Goal: Information Seeking & Learning: Learn about a topic

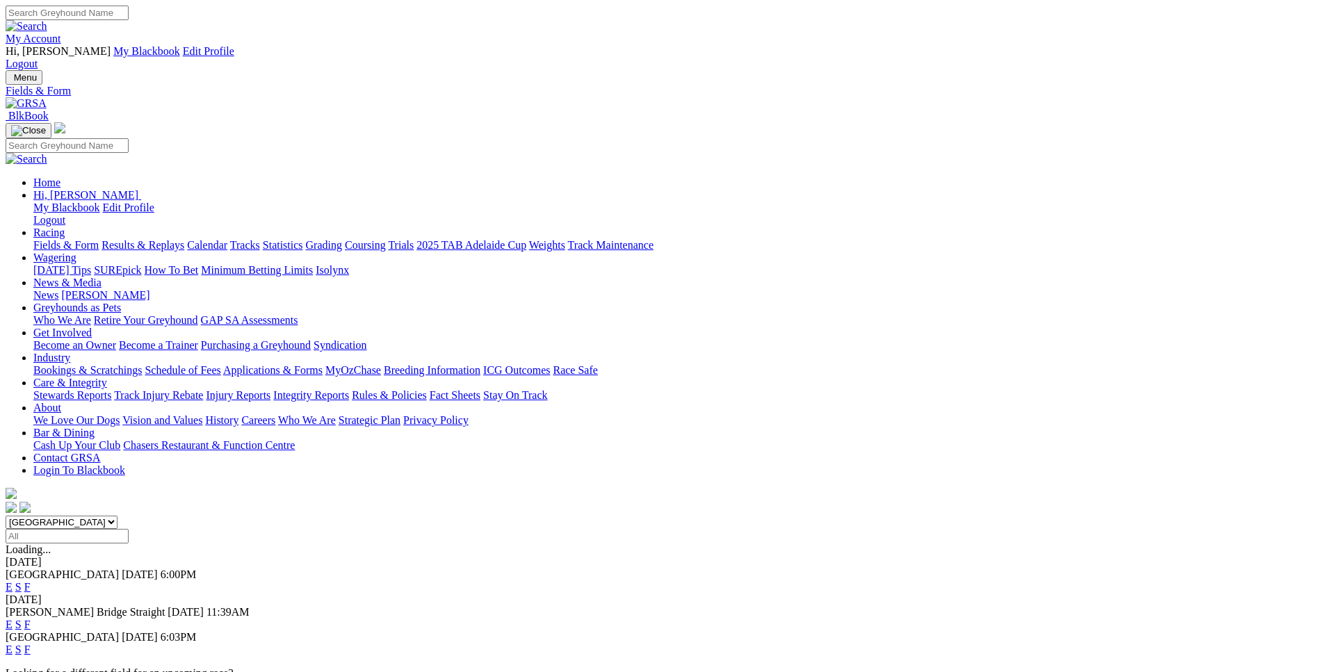
select select "WA"
click option "[GEOGRAPHIC_DATA]" at bounding box center [0, 0] width 0 height 0
click at [13, 581] on link "E" at bounding box center [9, 587] width 7 height 12
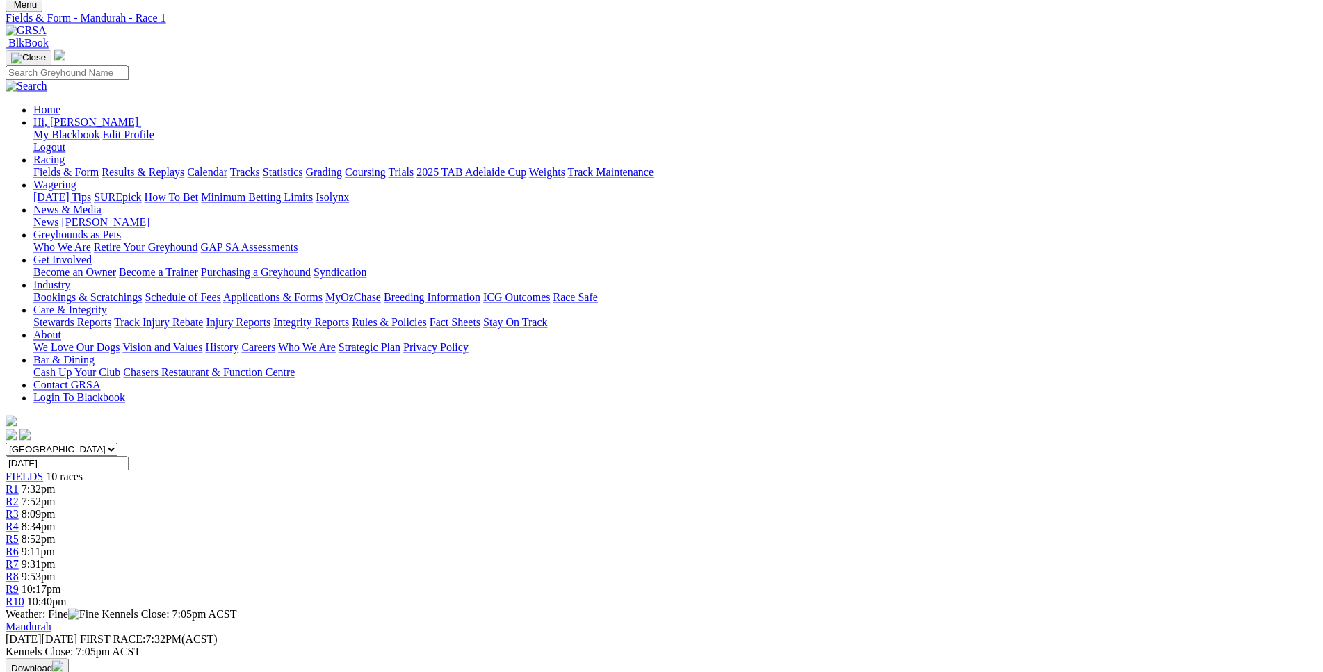
scroll to position [72, 0]
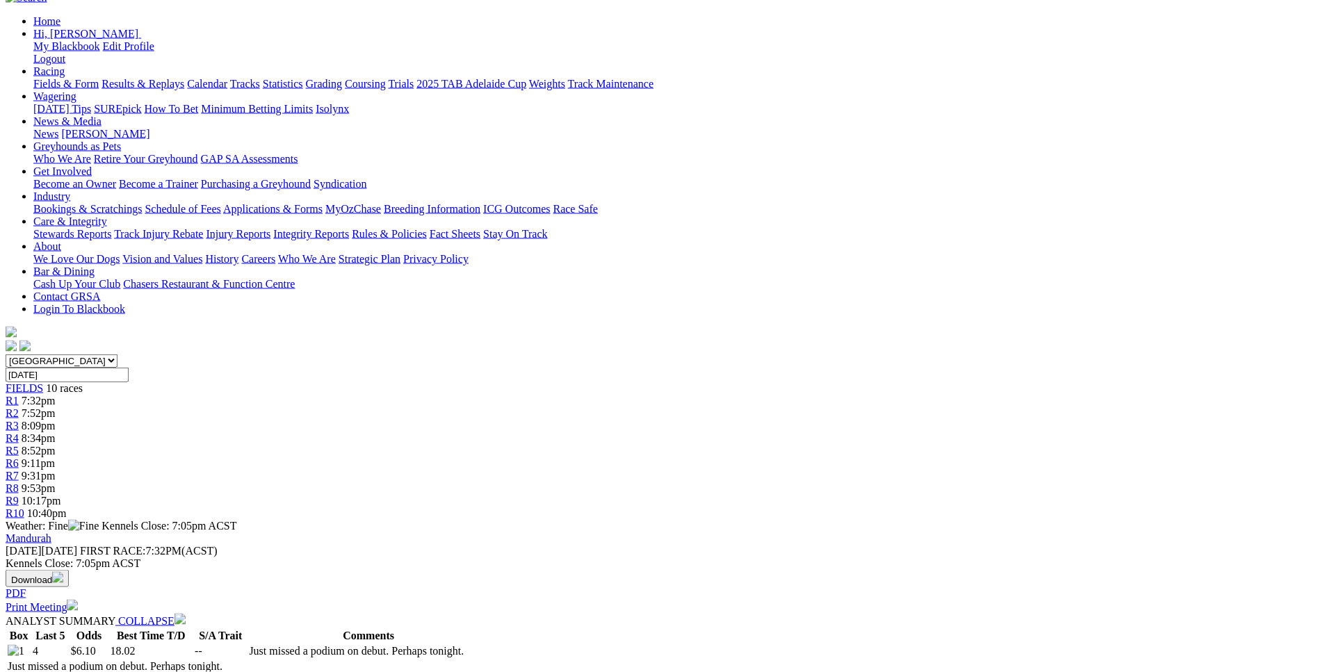
scroll to position [0, 0]
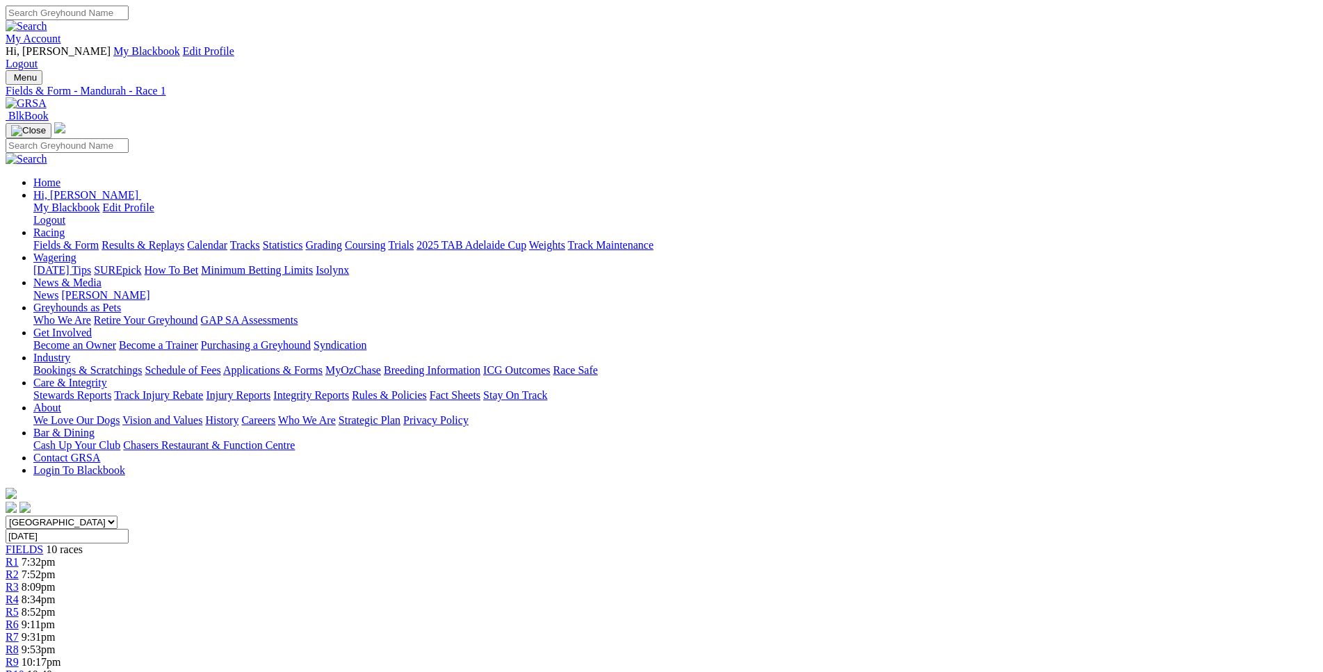
click at [19, 569] on link "R2" at bounding box center [12, 575] width 13 height 12
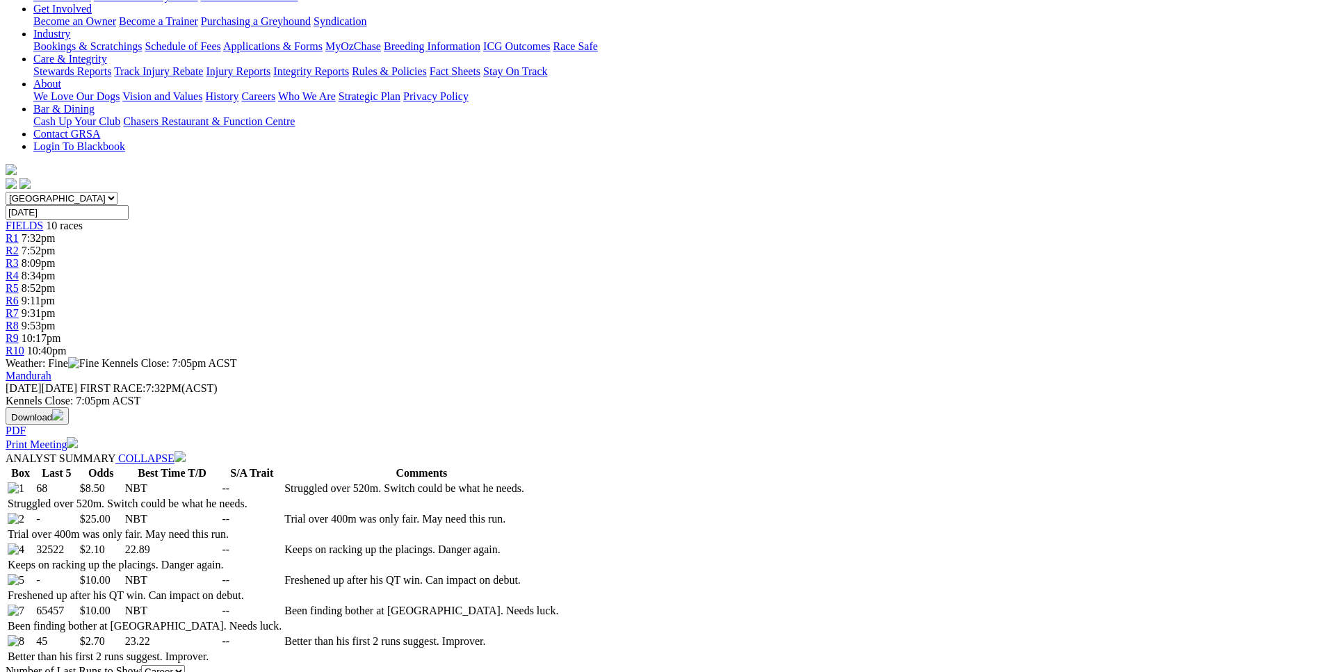
scroll to position [355, 0]
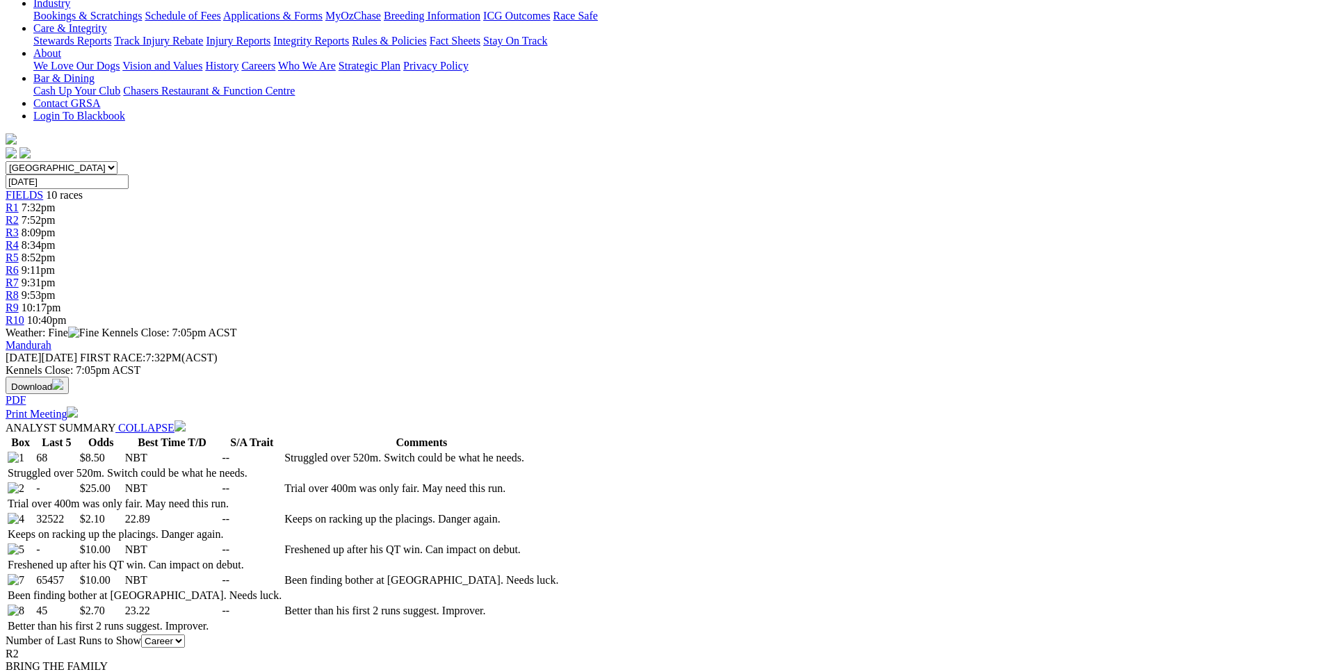
drag, startPoint x: 188, startPoint y: 364, endPoint x: 199, endPoint y: 369, distance: 12.4
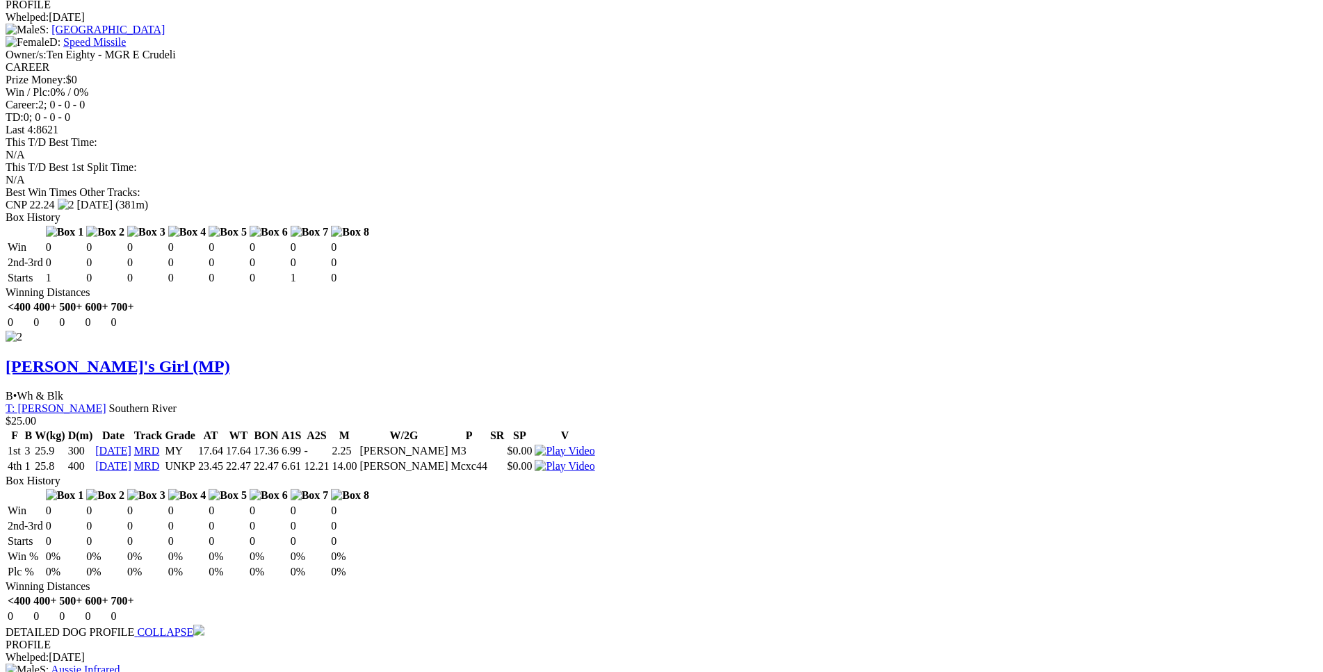
scroll to position [1701, 0]
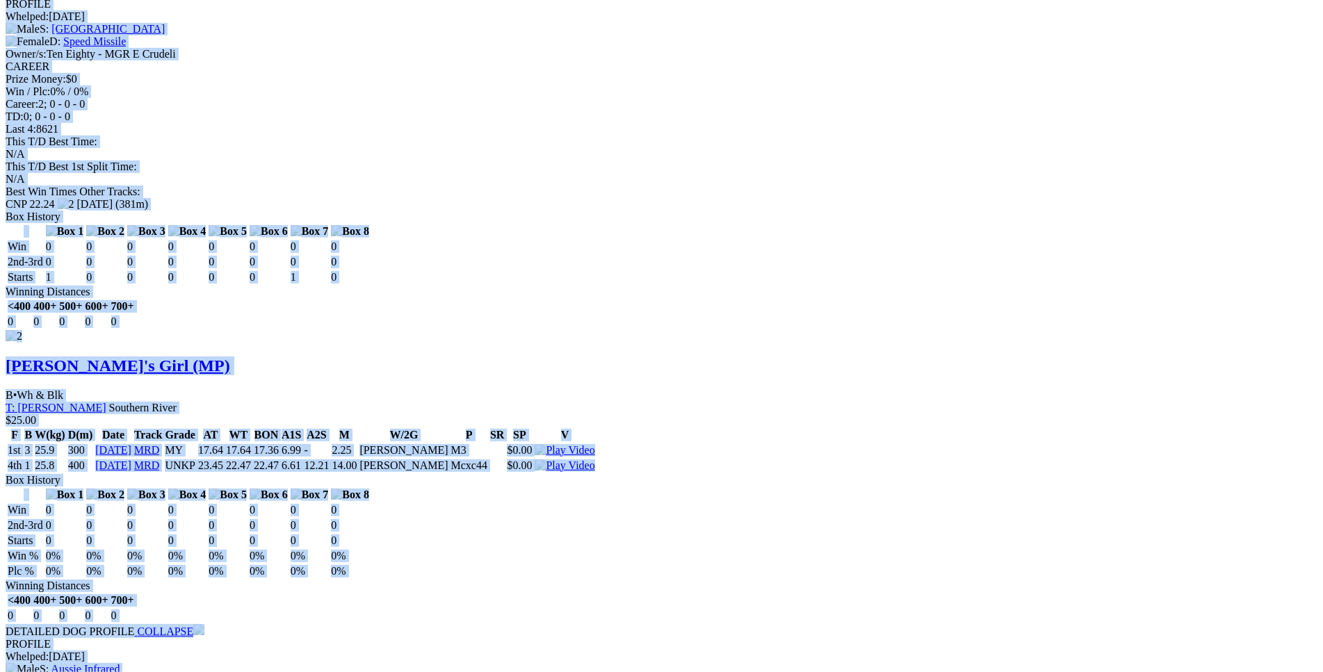
drag, startPoint x: 202, startPoint y: 365, endPoint x: 1098, endPoint y: 266, distance: 901.5
copy div "Kratos Missile (MP) D • Red Fwn T: Enzo Crudeli Nambeelup $8.50 F B W(kg) D(m) …"
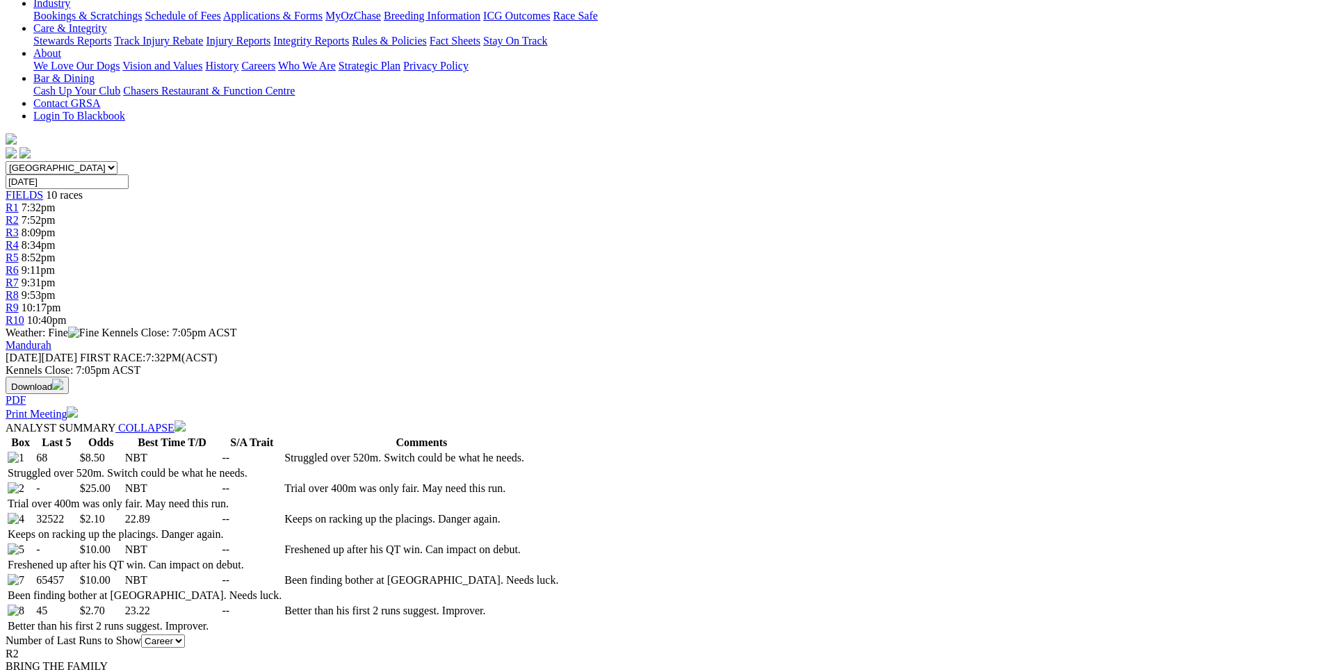
scroll to position [0, 0]
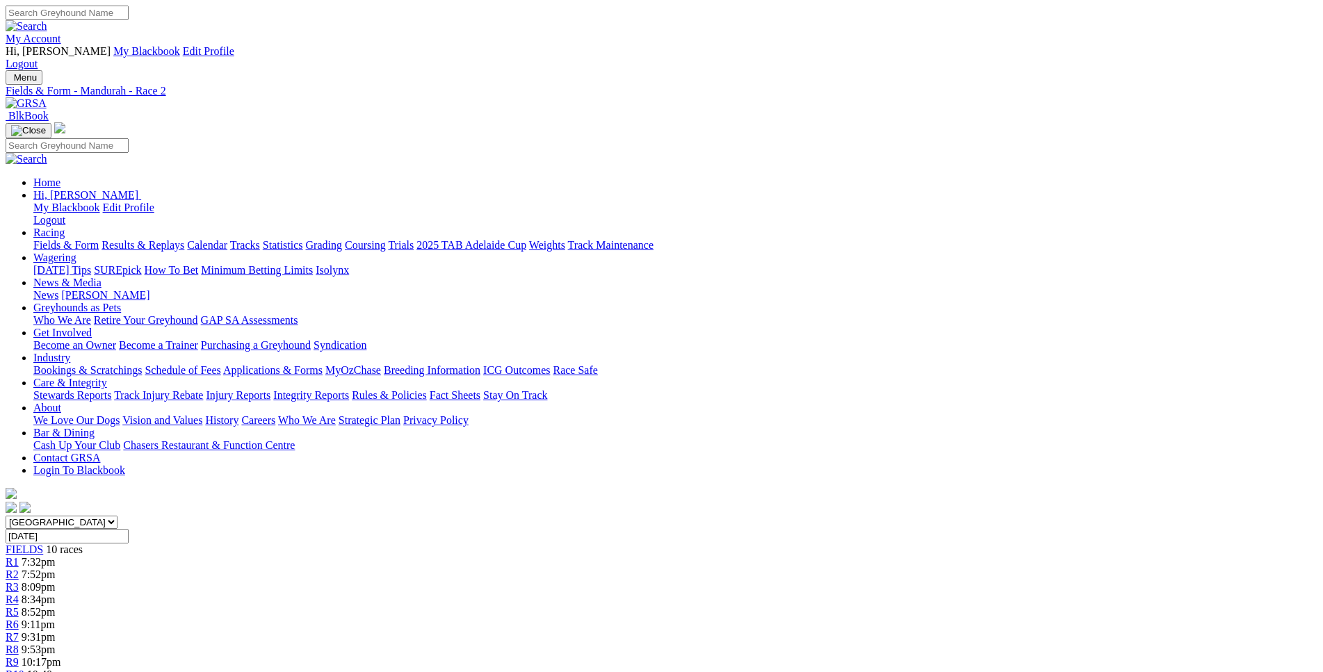
click at [19, 581] on link "R3" at bounding box center [12, 587] width 13 height 12
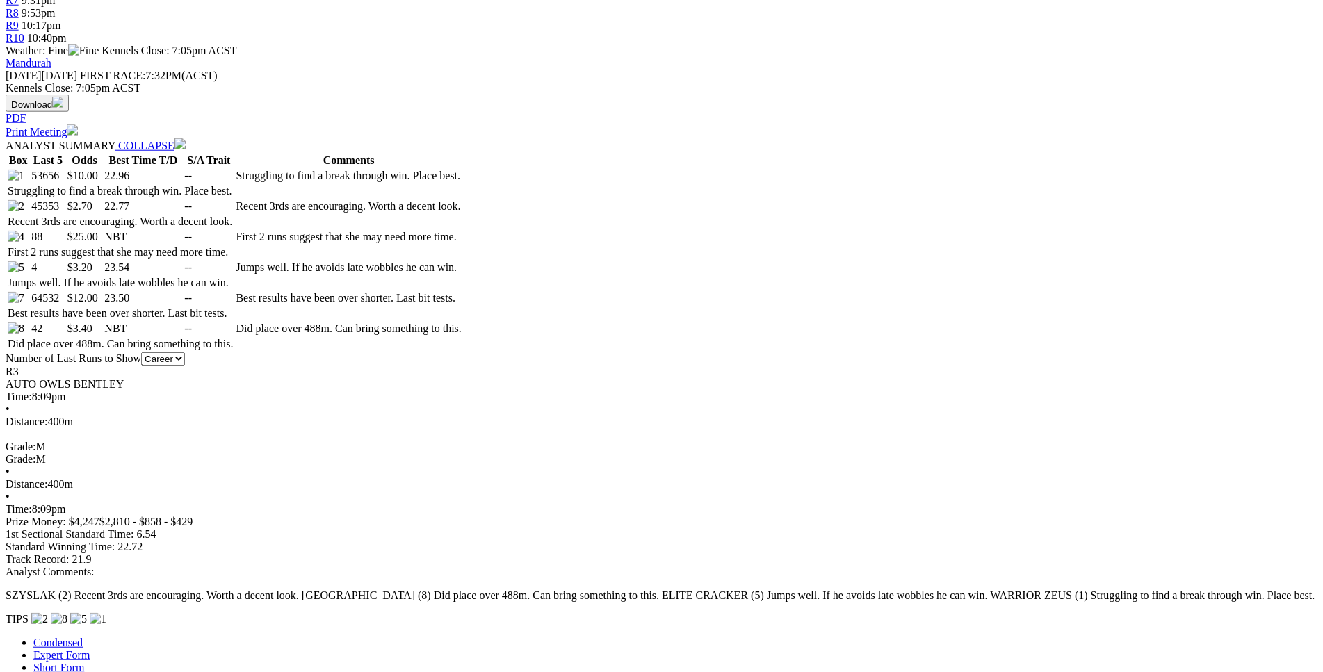
scroll to position [637, 0]
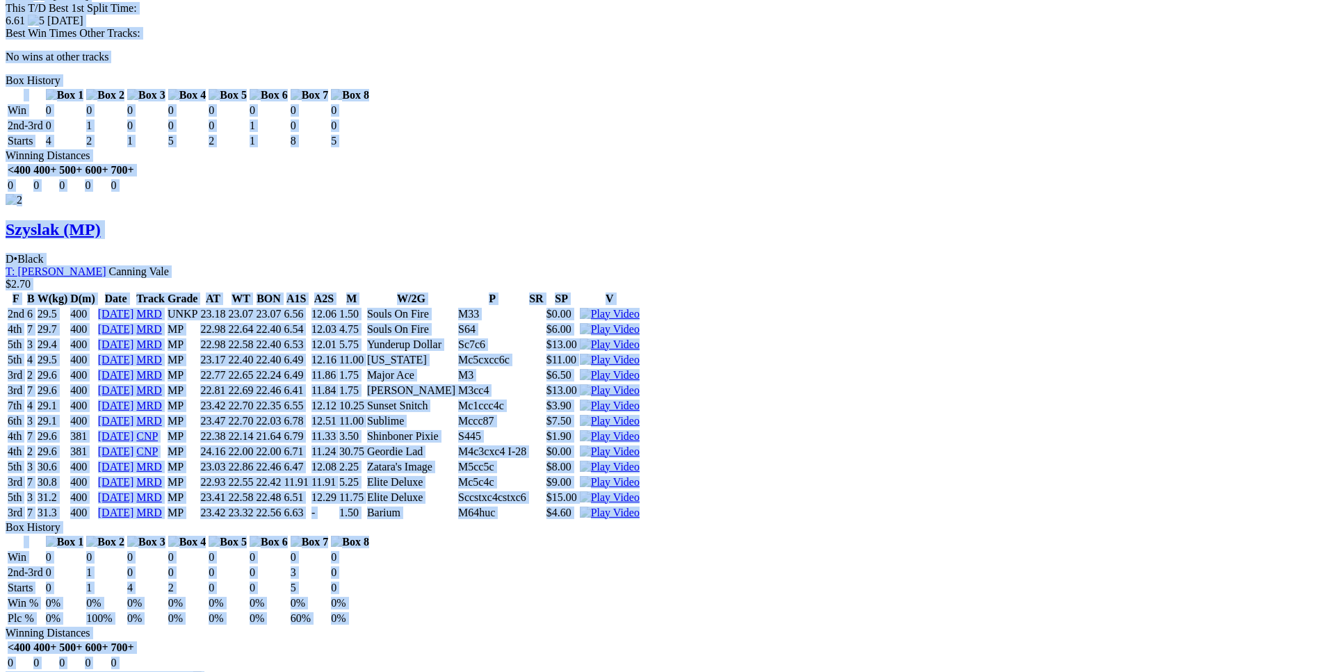
scroll to position [2267, 0]
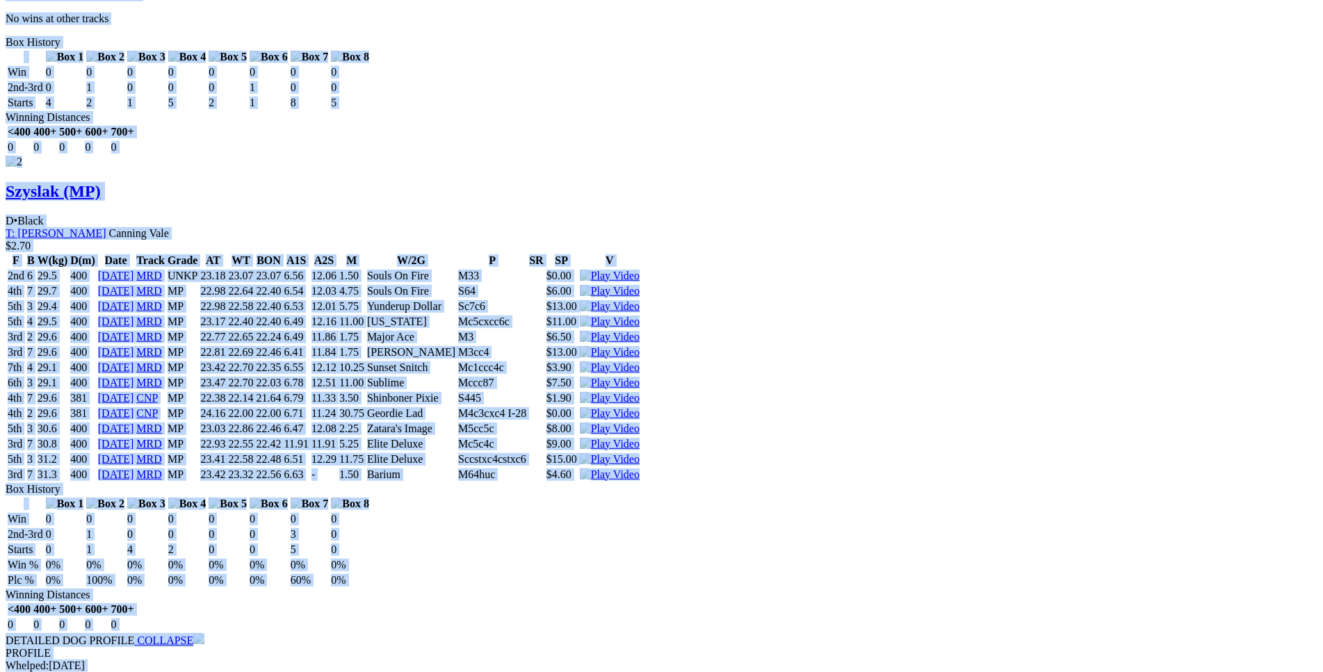
drag, startPoint x: 202, startPoint y: 91, endPoint x: 1103, endPoint y: 143, distance: 902.4
copy div "Warrior Zeus (MP) D • Red Fwn T: Enzo Crudeli Nambeelup $10.00 F B W(kg) D(m) D…"
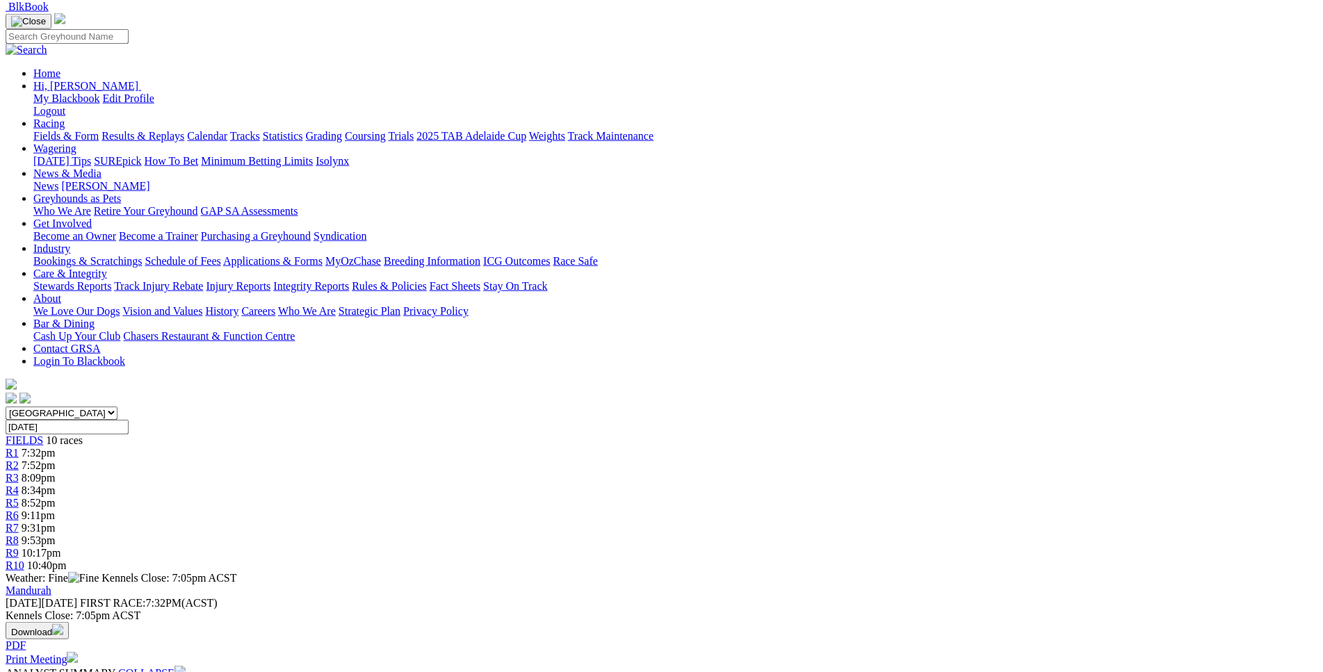
scroll to position [0, 0]
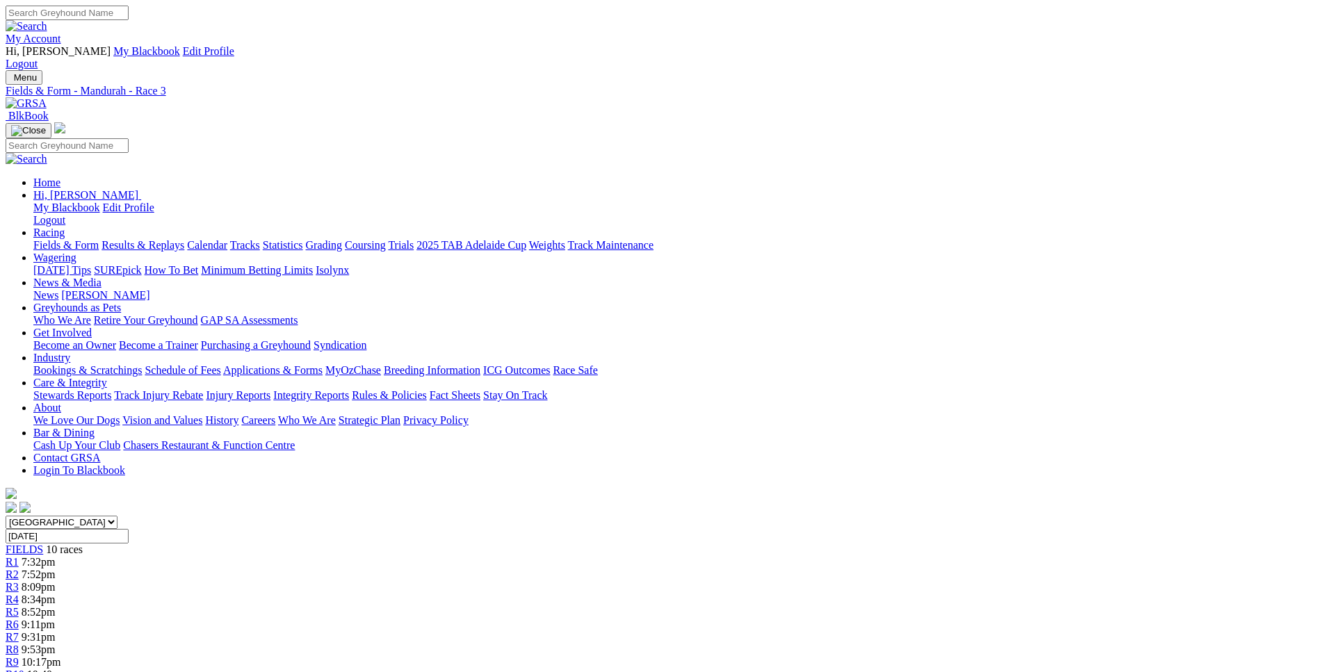
click at [56, 594] on span "8:34pm" at bounding box center [39, 600] width 34 height 12
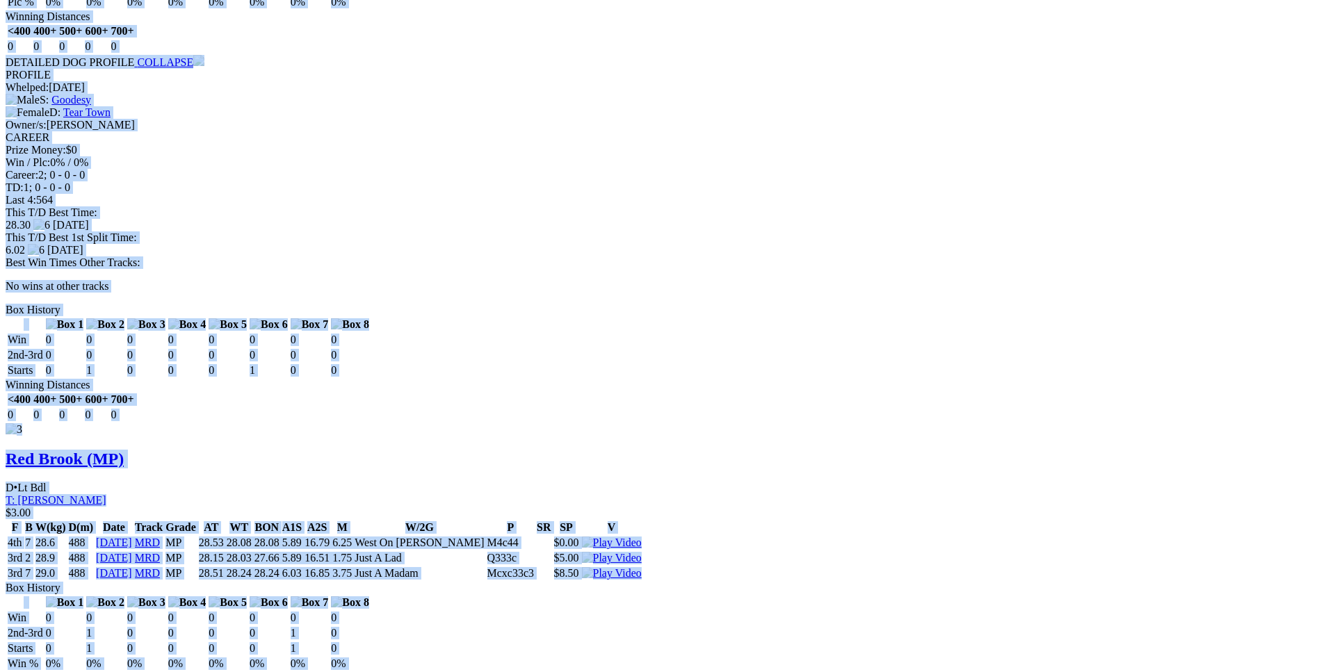
scroll to position [2339, 0]
drag, startPoint x: 205, startPoint y: 210, endPoint x: 1102, endPoint y: 281, distance: 899.5
copy div "Tycoon Zulu (MP) D • Blue T: [PERSON_NAME] Southern River $10.00 F B W(kg) D(m)…"
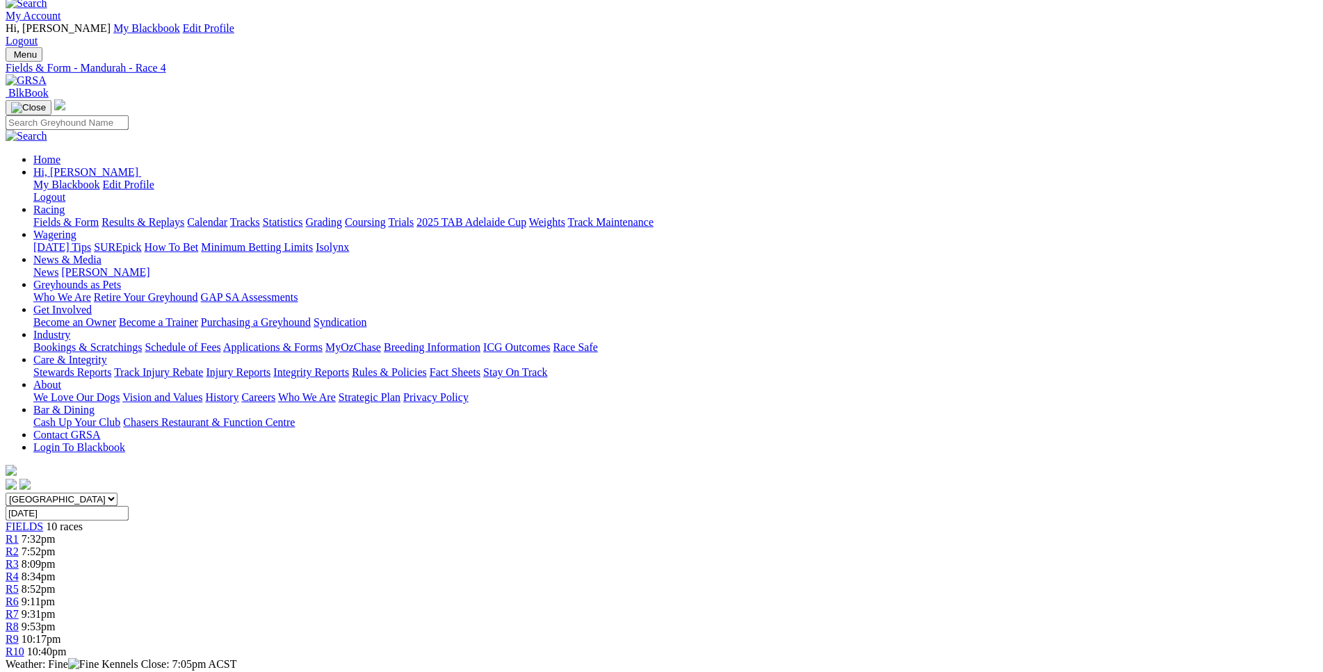
scroll to position [0, 0]
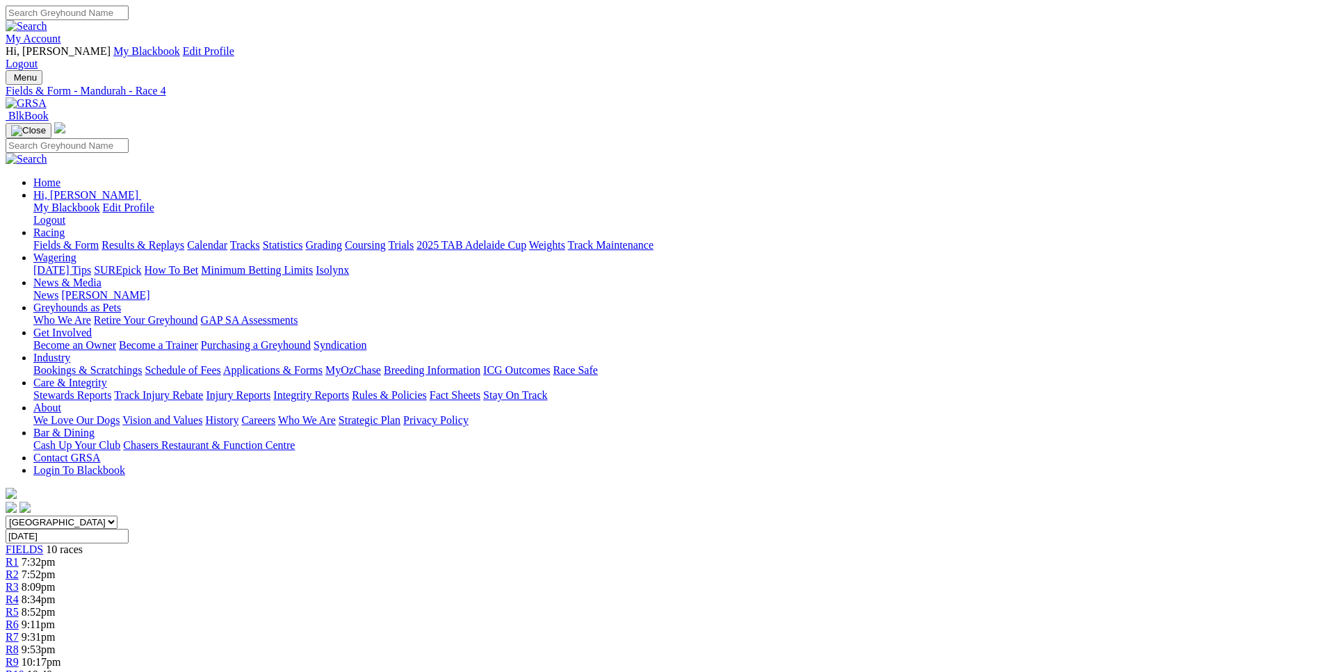
click at [19, 606] on link "R5" at bounding box center [12, 612] width 13 height 12
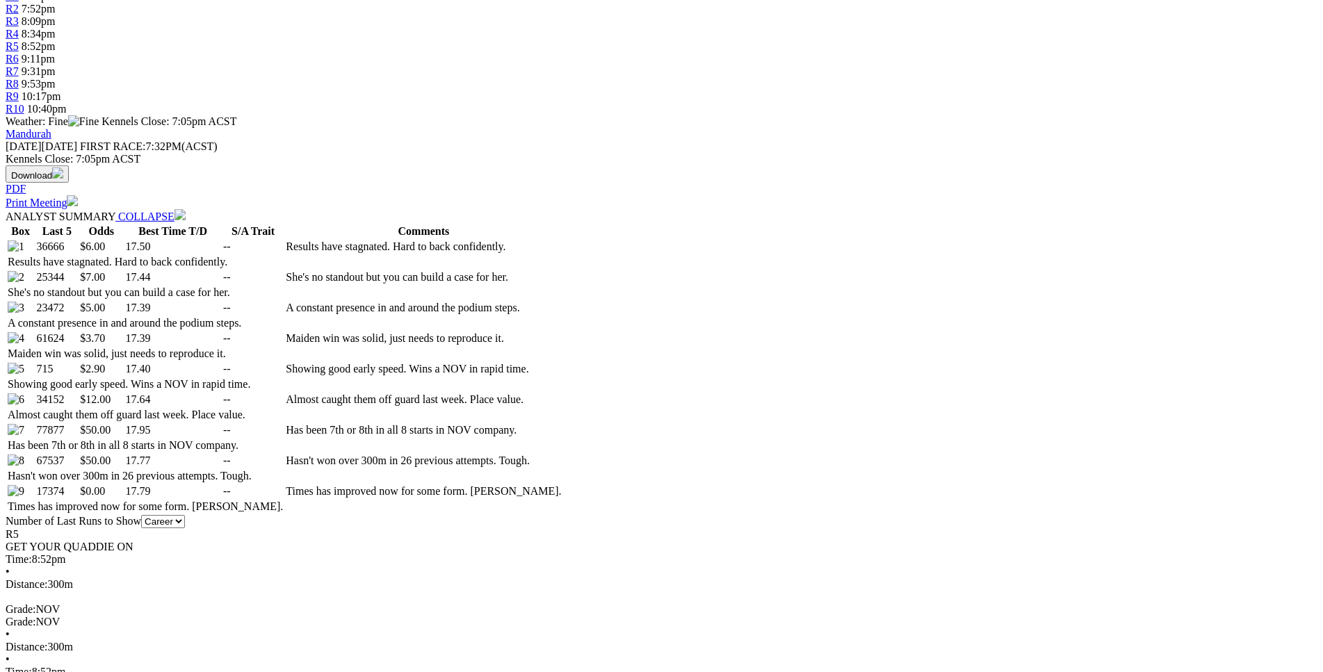
scroll to position [566, 0]
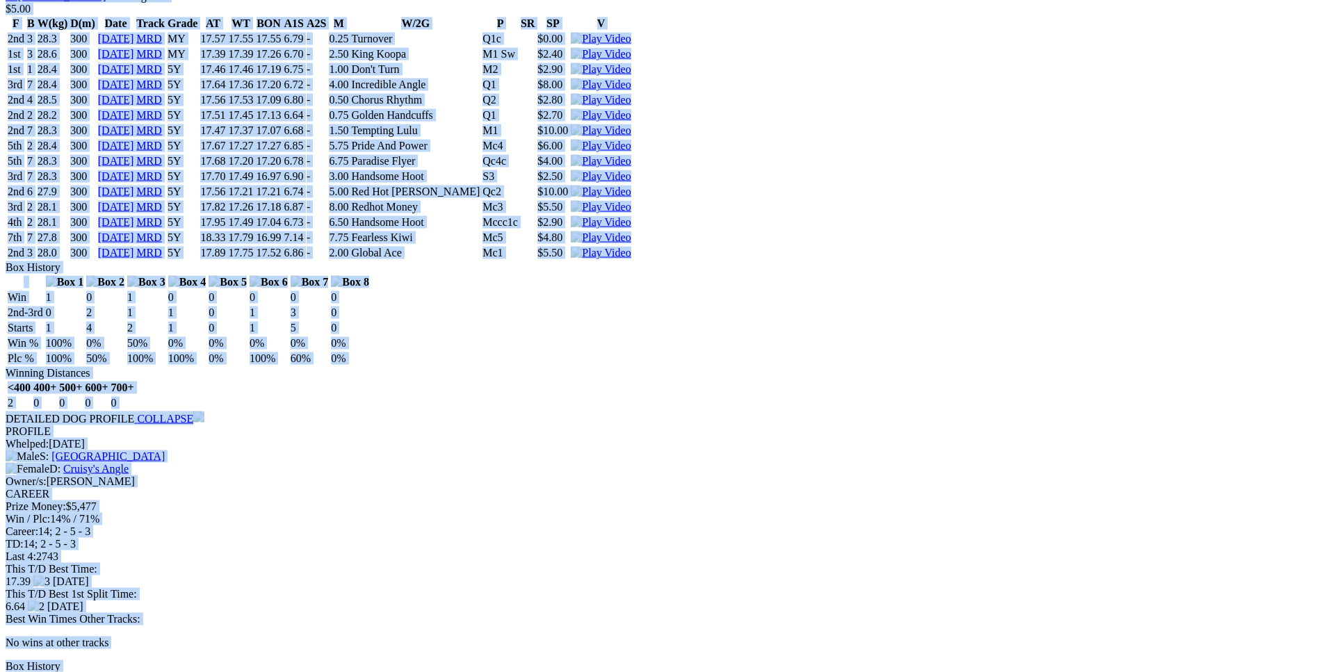
scroll to position [3898, 0]
drag, startPoint x: 200, startPoint y: 234, endPoint x: 1103, endPoint y: 446, distance: 927.4
copy div "Sunset Atlas (5Y) B • Blue T: David Hobby Nambeelup $6.00 F B W(kg) D(m) Date T…"
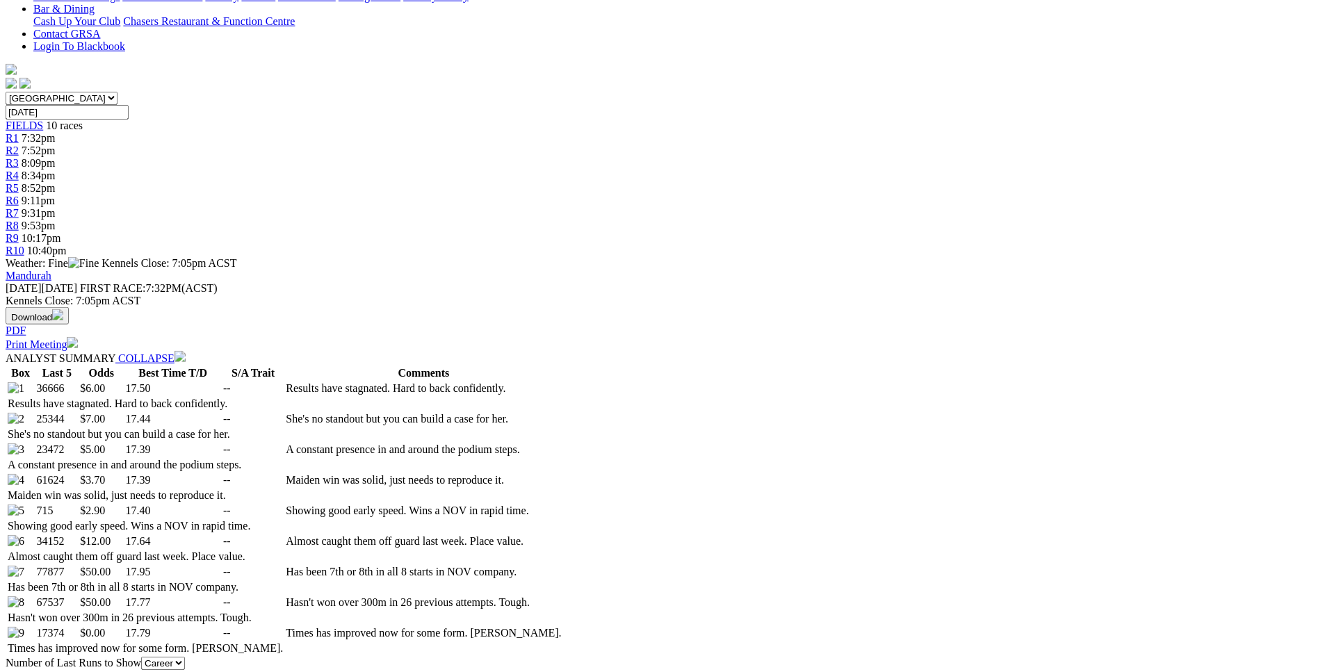
scroll to position [0, 0]
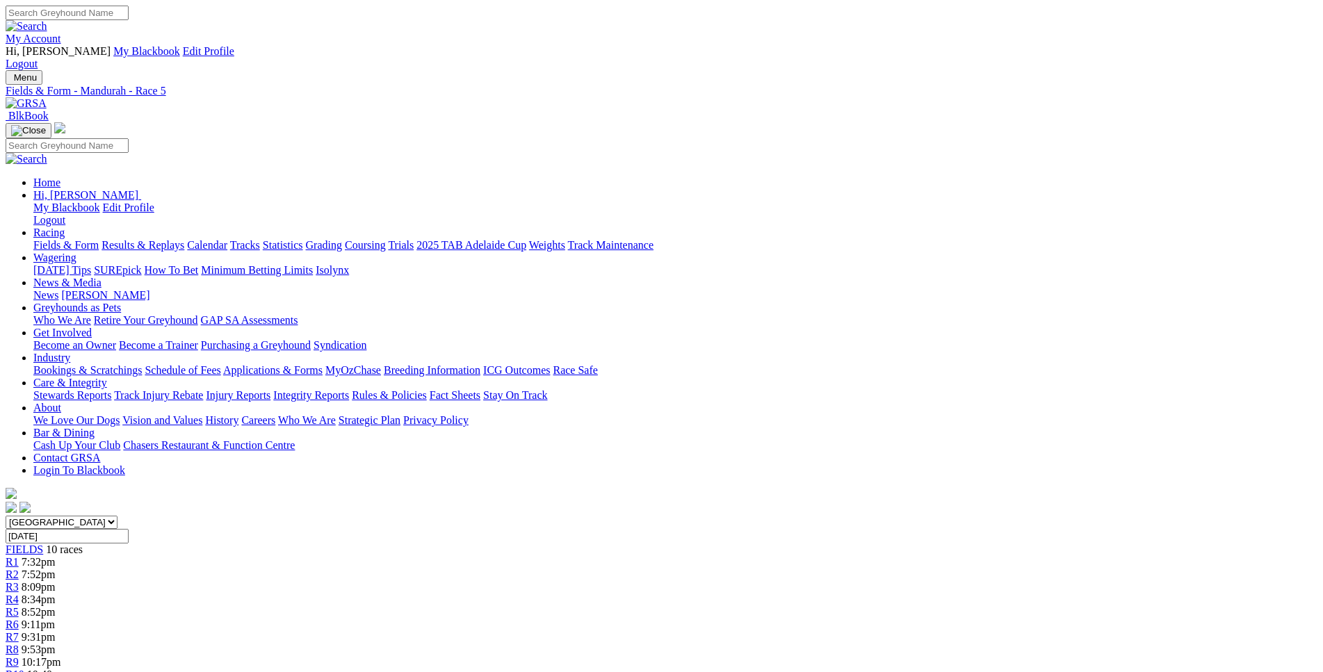
click at [19, 619] on link "R6" at bounding box center [12, 625] width 13 height 12
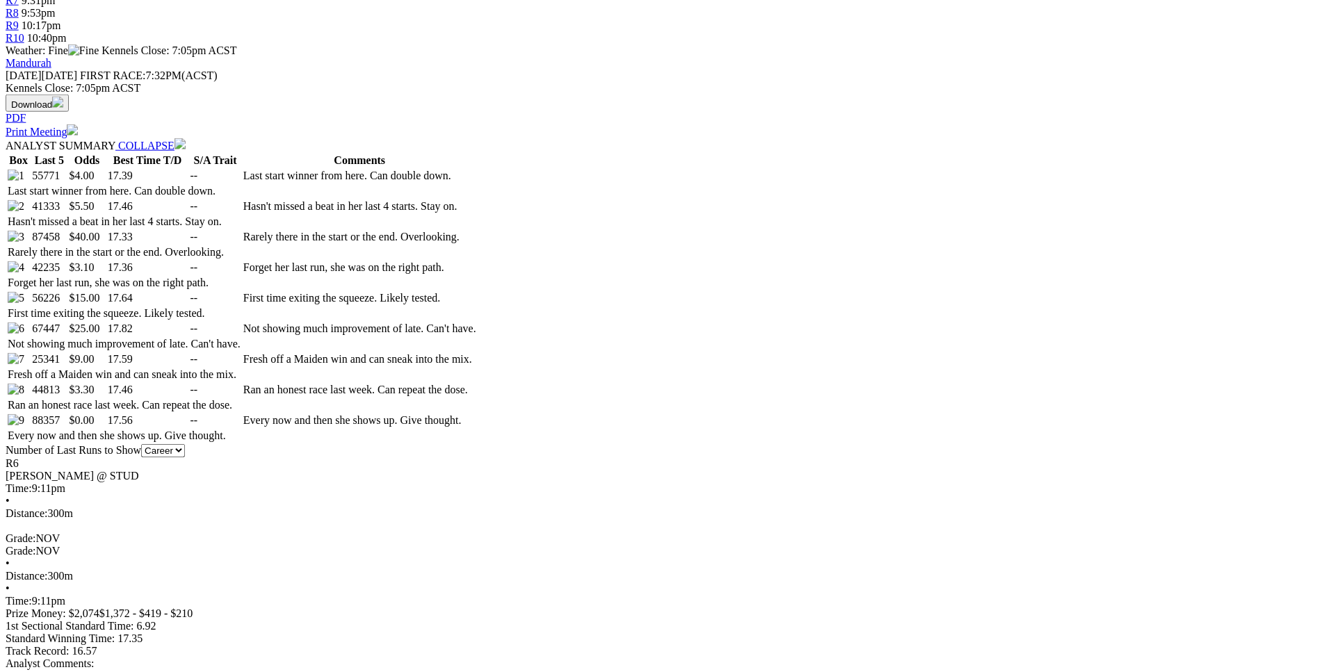
scroll to position [637, 0]
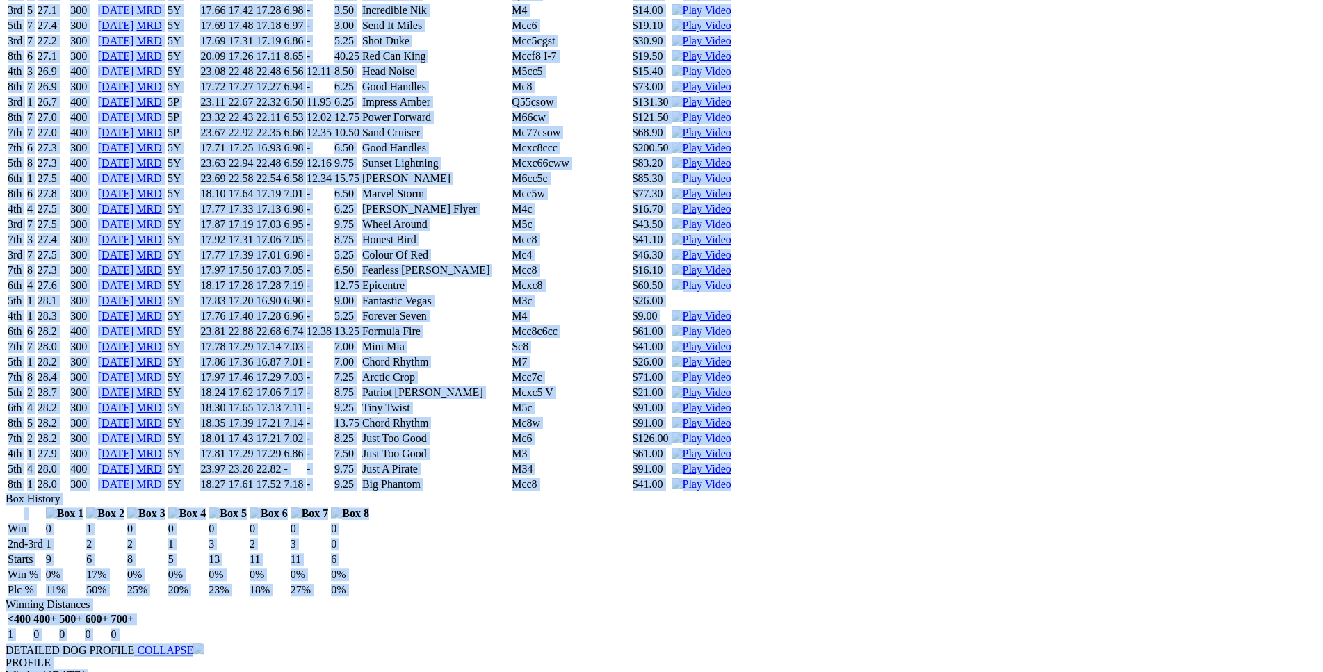
scroll to position [3898, 0]
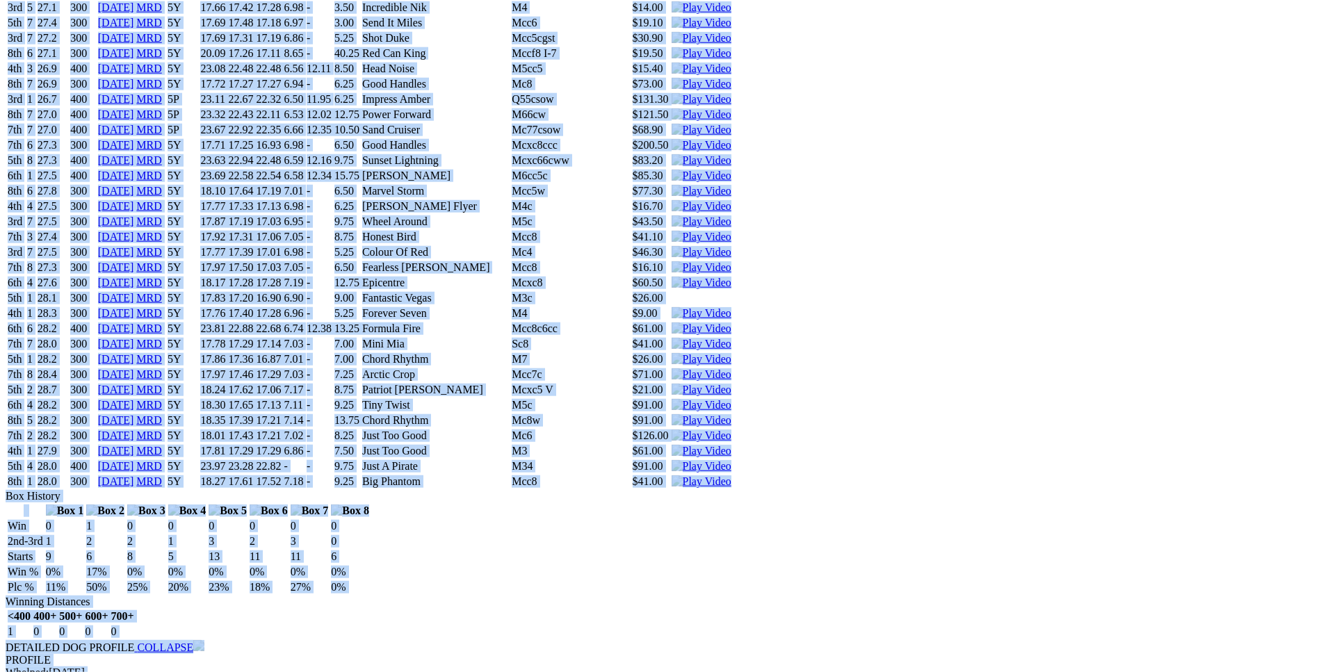
drag, startPoint x: 199, startPoint y: 166, endPoint x: 1111, endPoint y: 326, distance: 925.9
copy div "Global Ace (5Y) D • Black T: Paul Kaltsis Nambeelup $4.00 F B W(kg) D(m) Date T…"
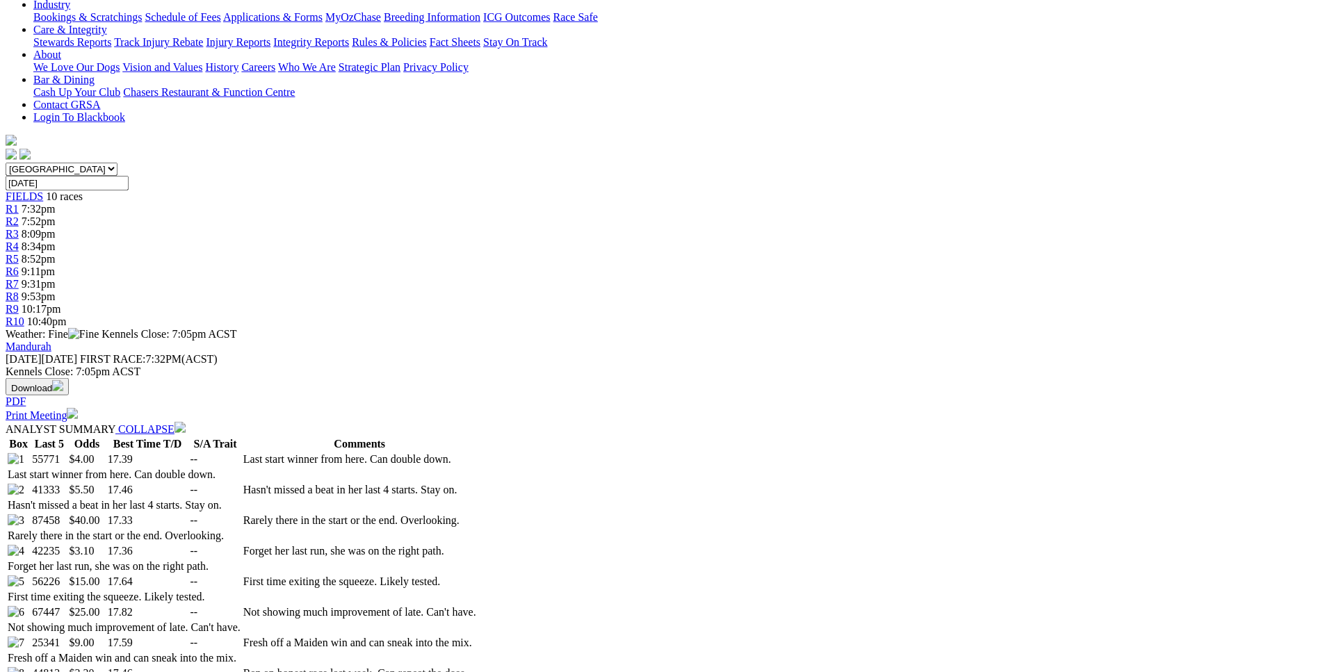
scroll to position [0, 0]
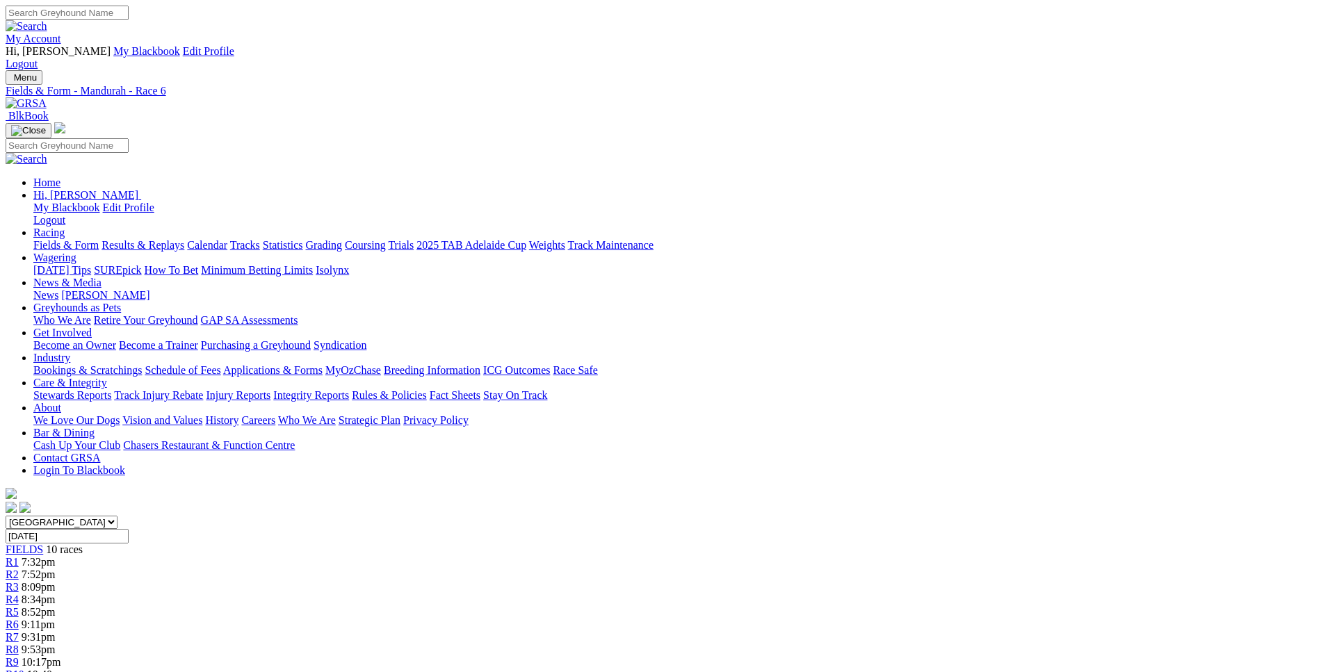
click at [807, 631] on div "R7 9:31pm" at bounding box center [662, 637] width 1312 height 13
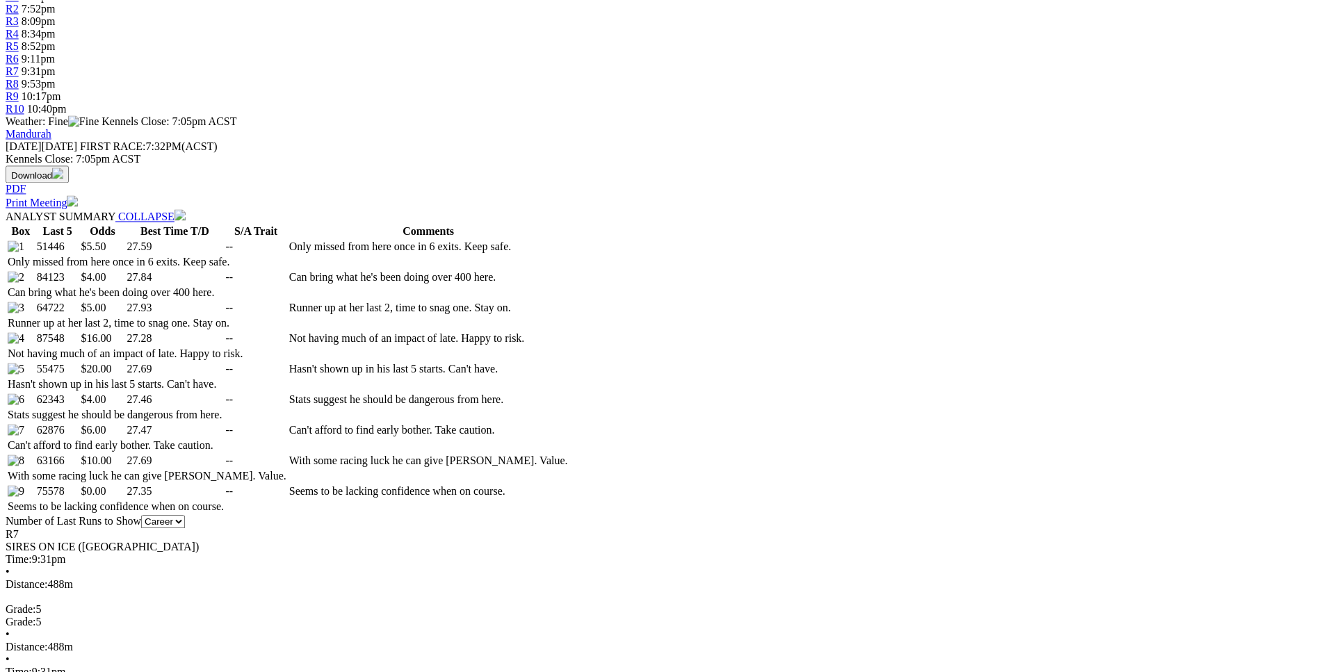
scroll to position [567, 0]
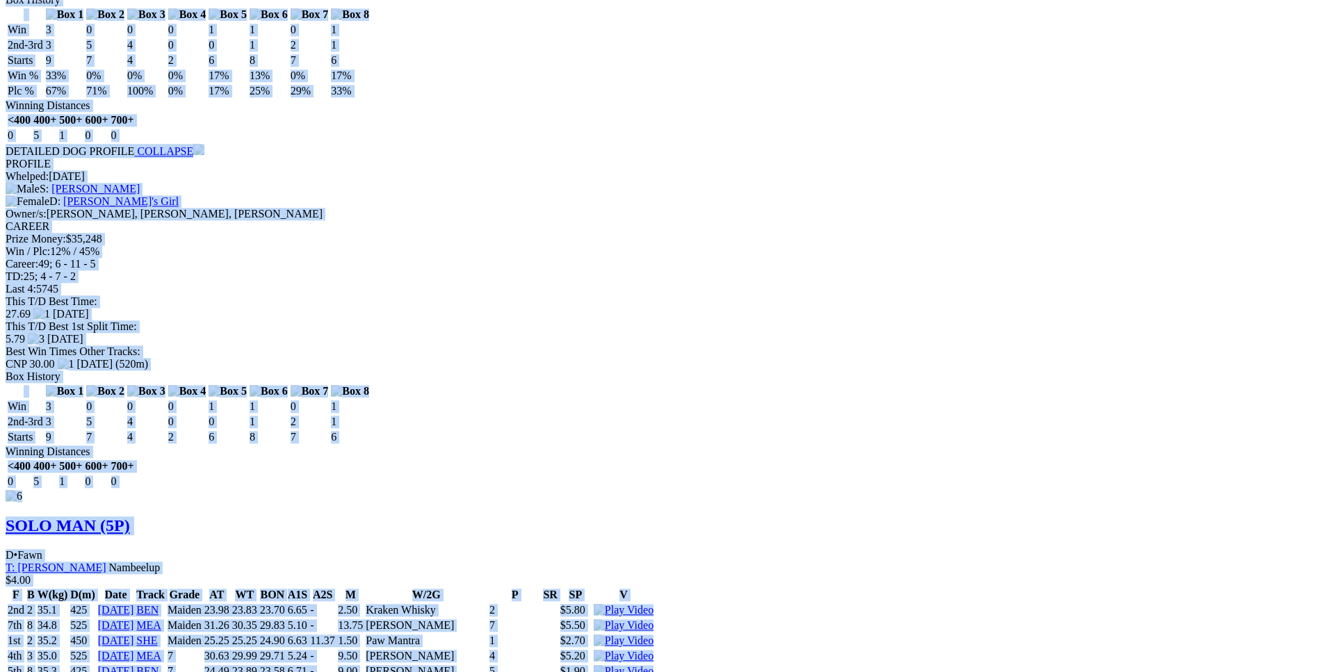
drag, startPoint x: 204, startPoint y: 236, endPoint x: 1105, endPoint y: 220, distance: 900.3
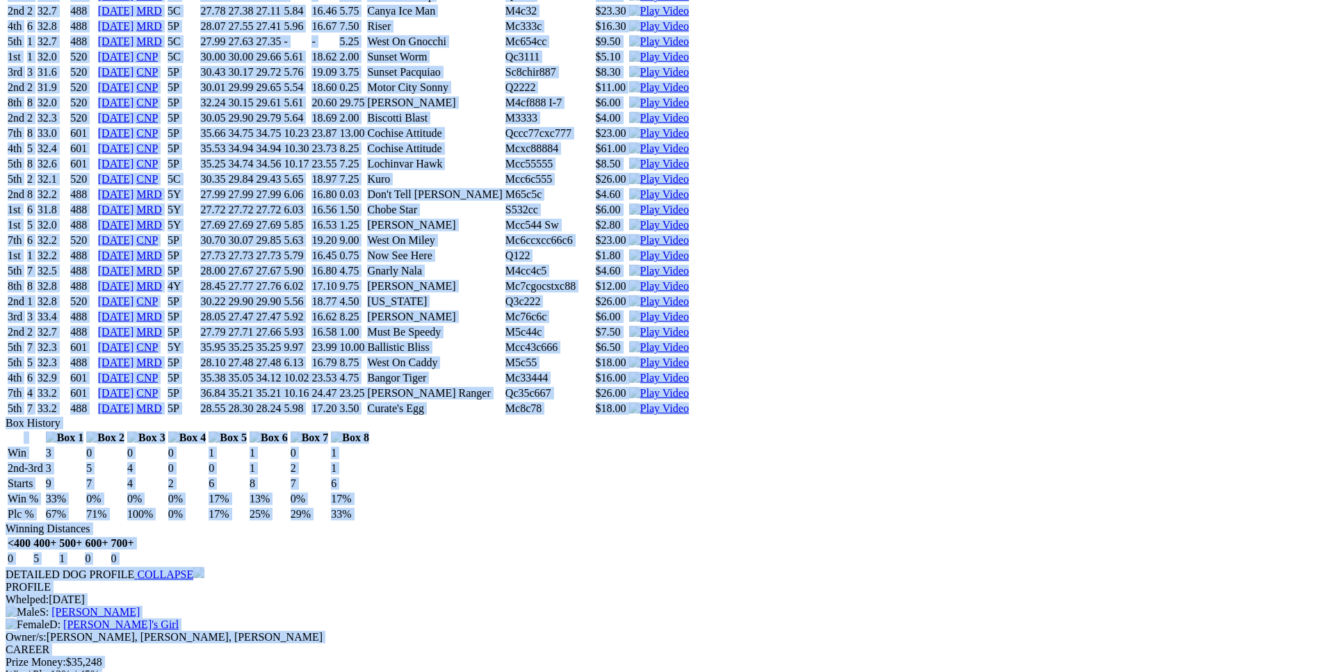
scroll to position [7728, 0]
copy div "MAXIMUM HUGHES (5P) B • Black T: Lexia Isaac Harrisdale $5.50 F B W(kg) D(m) Da…"
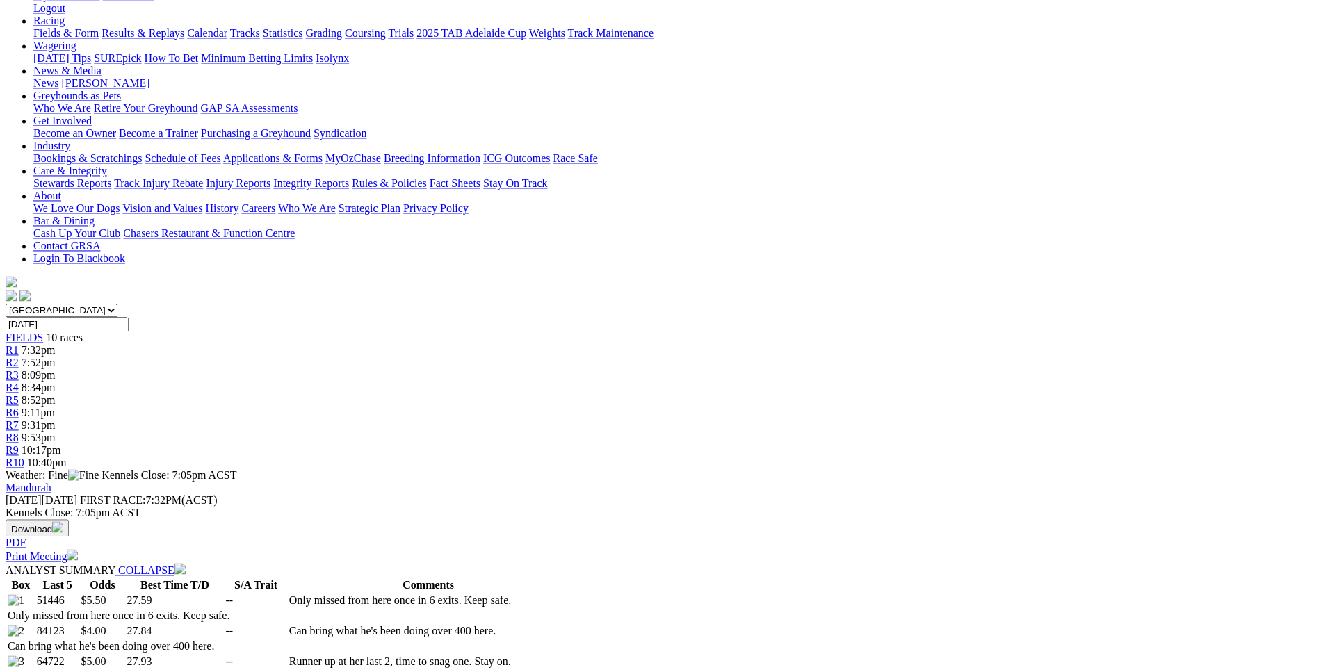
scroll to position [0, 0]
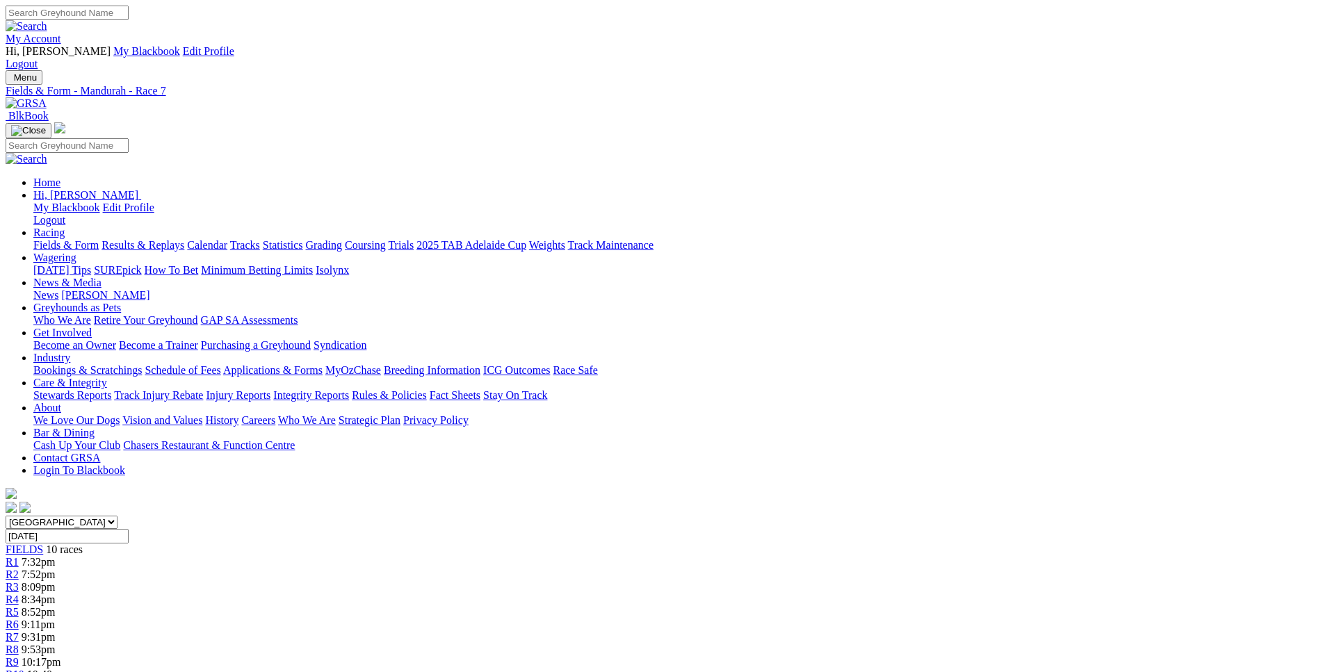
click at [19, 644] on link "R8" at bounding box center [12, 650] width 13 height 12
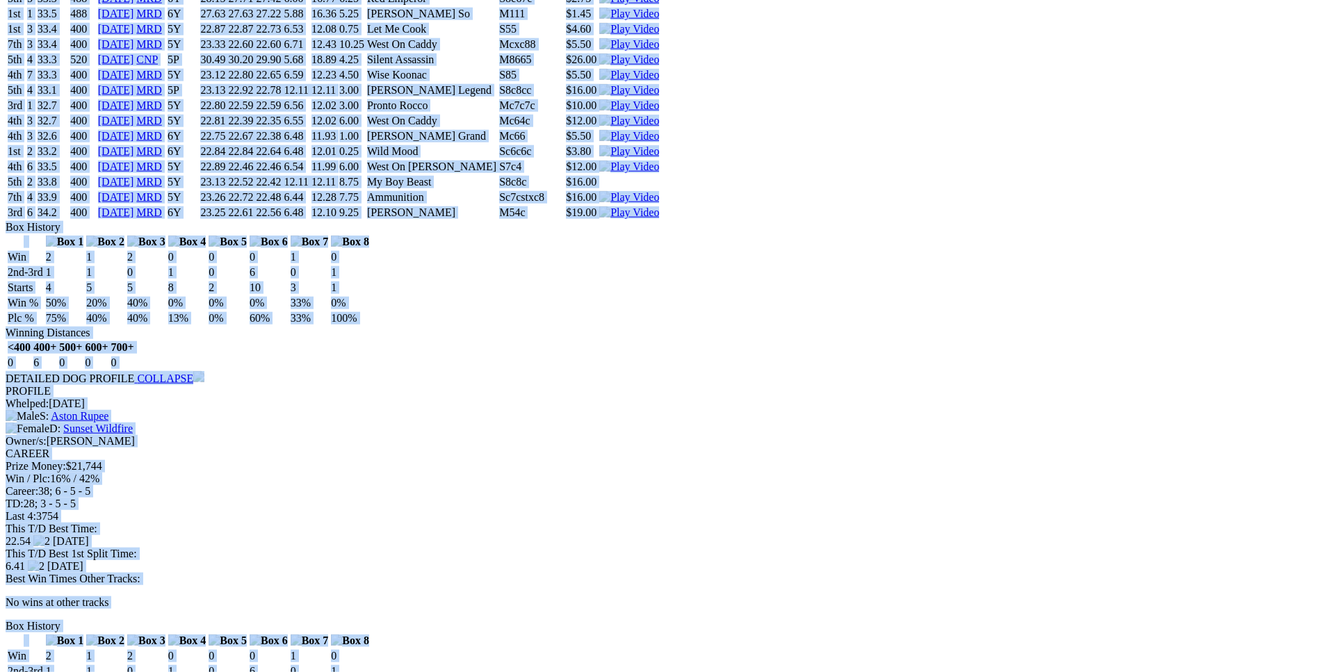
scroll to position [6734, 0]
drag, startPoint x: 203, startPoint y: 239, endPoint x: 1096, endPoint y: 296, distance: 894.4
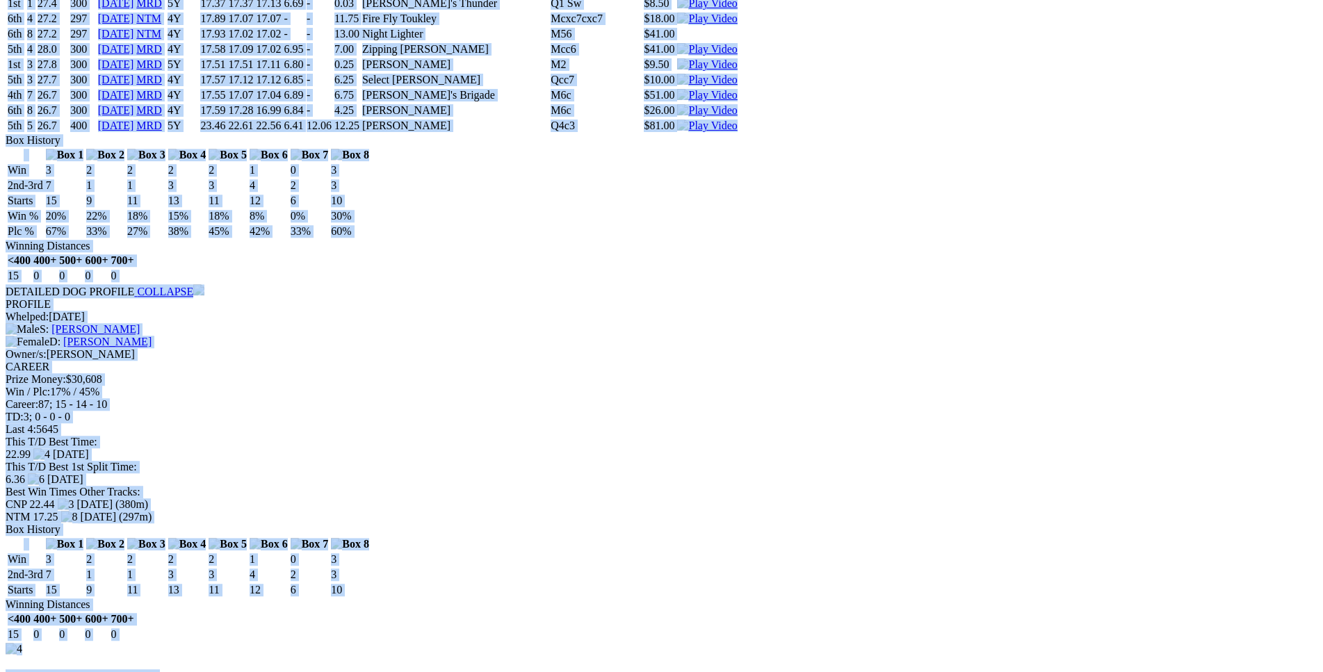
scroll to position [5601, 0]
copy div "Little Boujee (6Y) B • Red Bdl T: Margaret Hepple Lexia $3.00 F B W(kg) D(m) Da…"
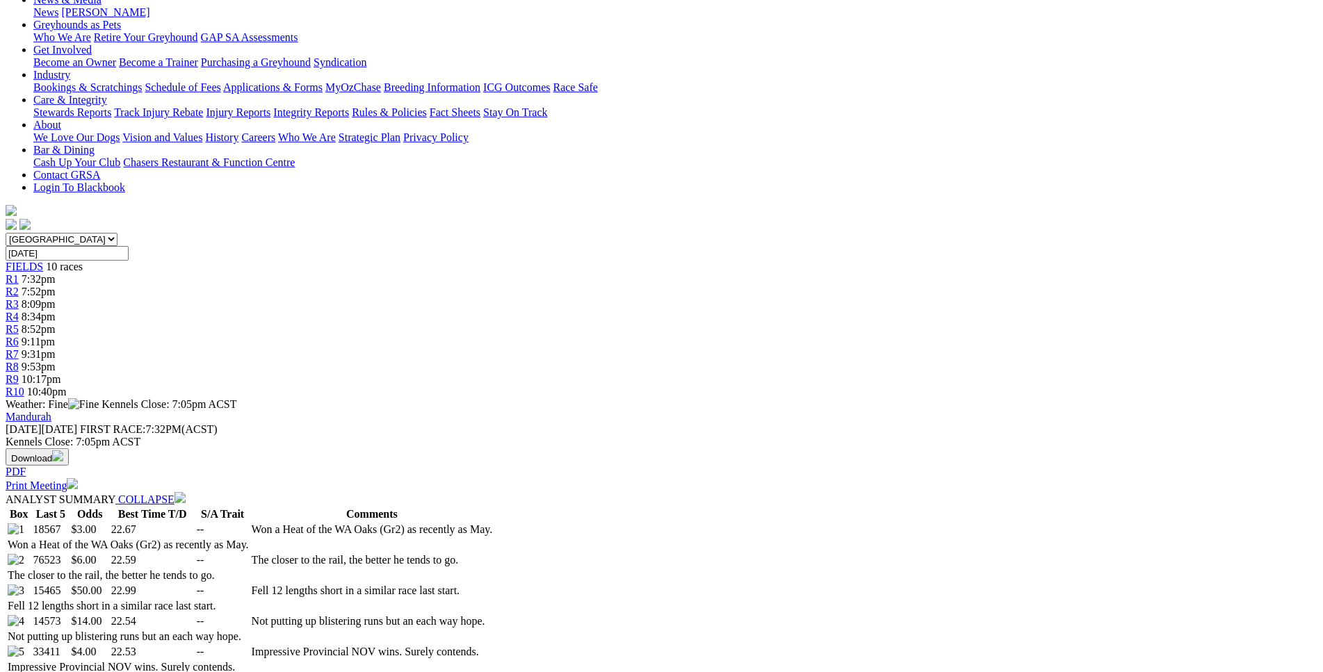
scroll to position [0, 0]
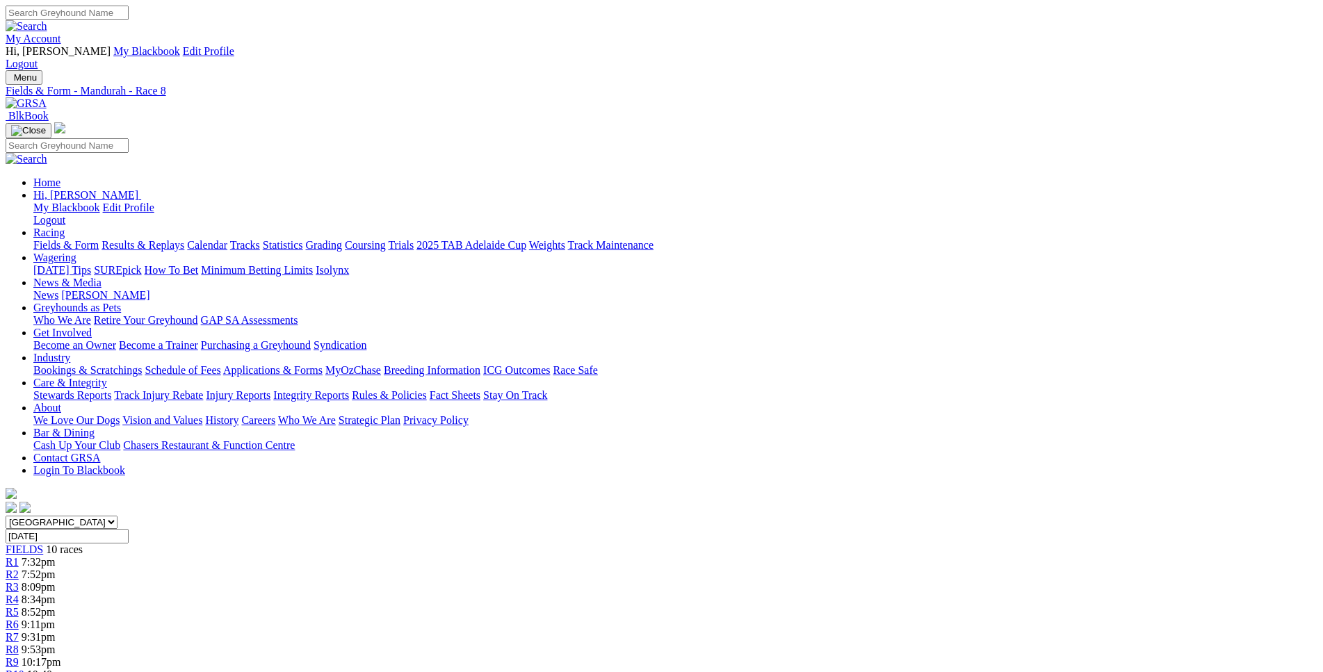
click at [19, 656] on link "R9" at bounding box center [12, 662] width 13 height 12
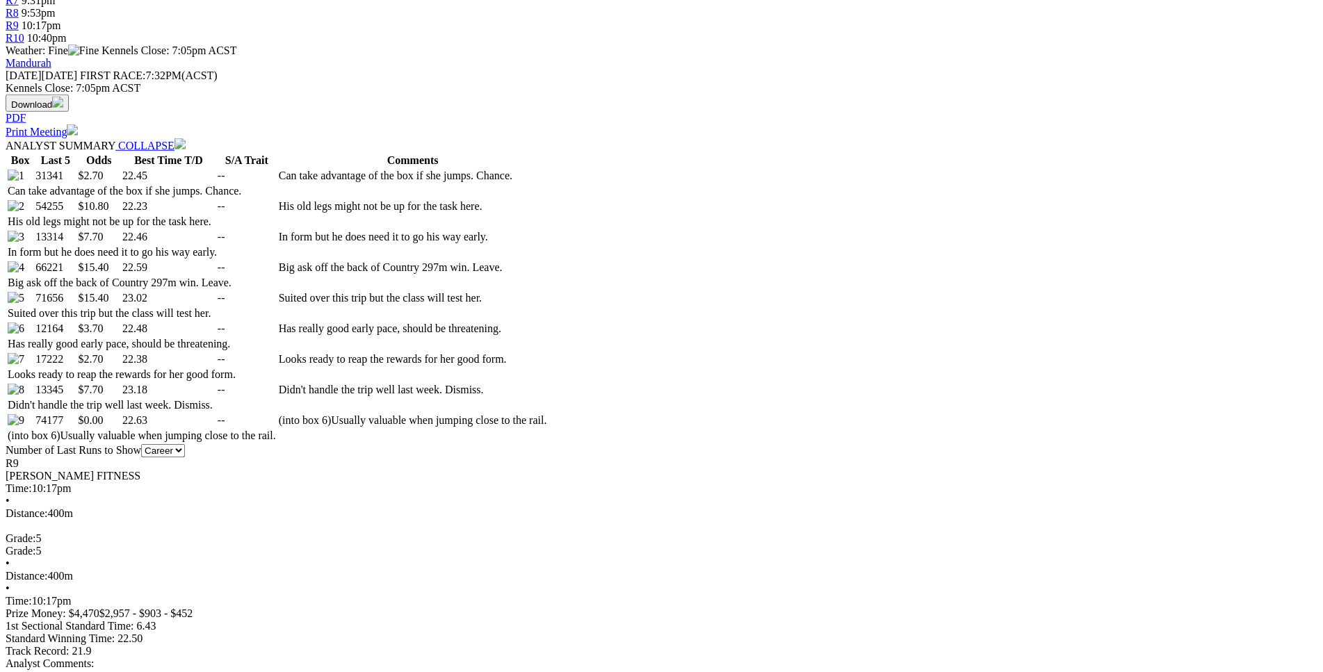
scroll to position [637, 0]
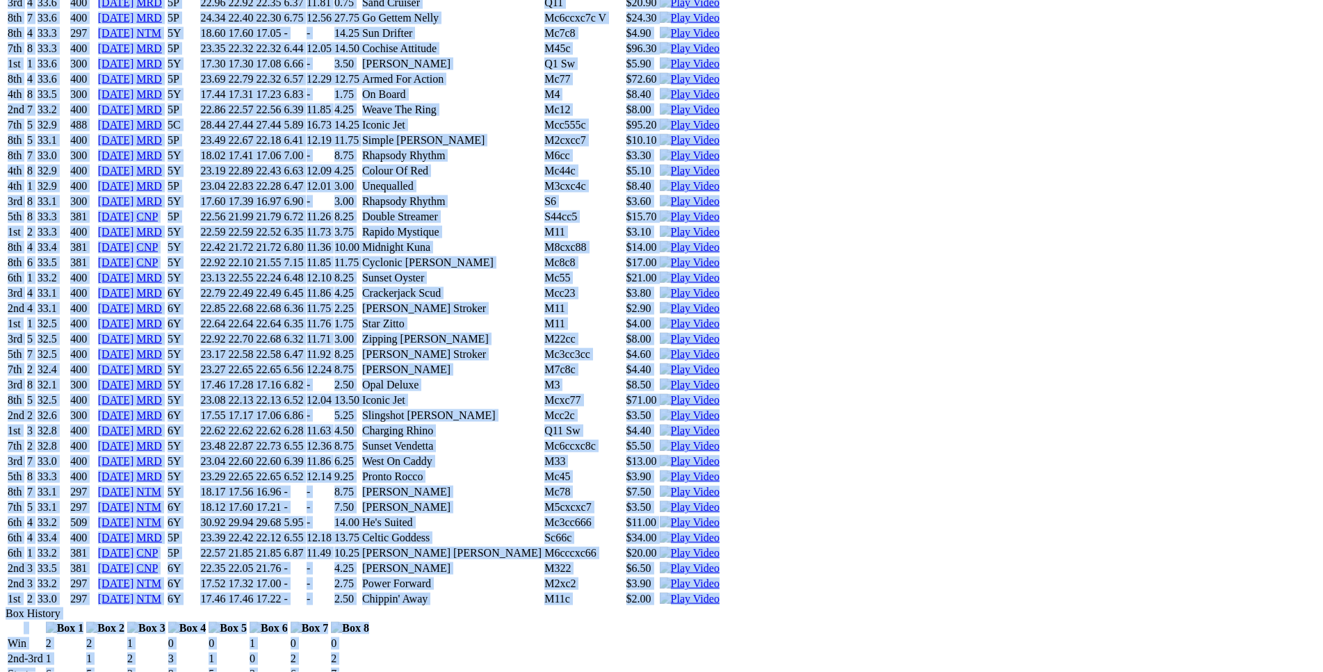
scroll to position [5954, 0]
drag, startPoint x: 197, startPoint y: 161, endPoint x: 1086, endPoint y: 411, distance: 923.4
copy div "Manjarin (5P) B • Red Fwn T: Jamie Marsh Nambeelup $2.70 F B W(kg) D(m) Date Tr…"
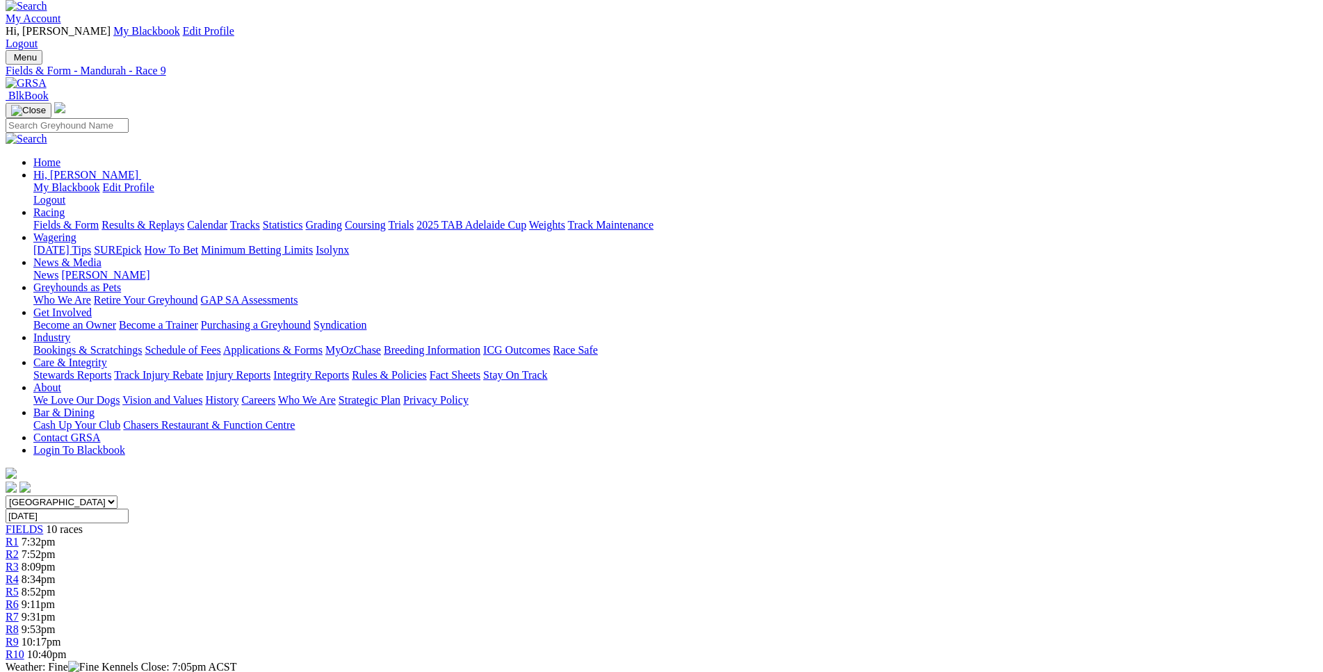
scroll to position [0, 0]
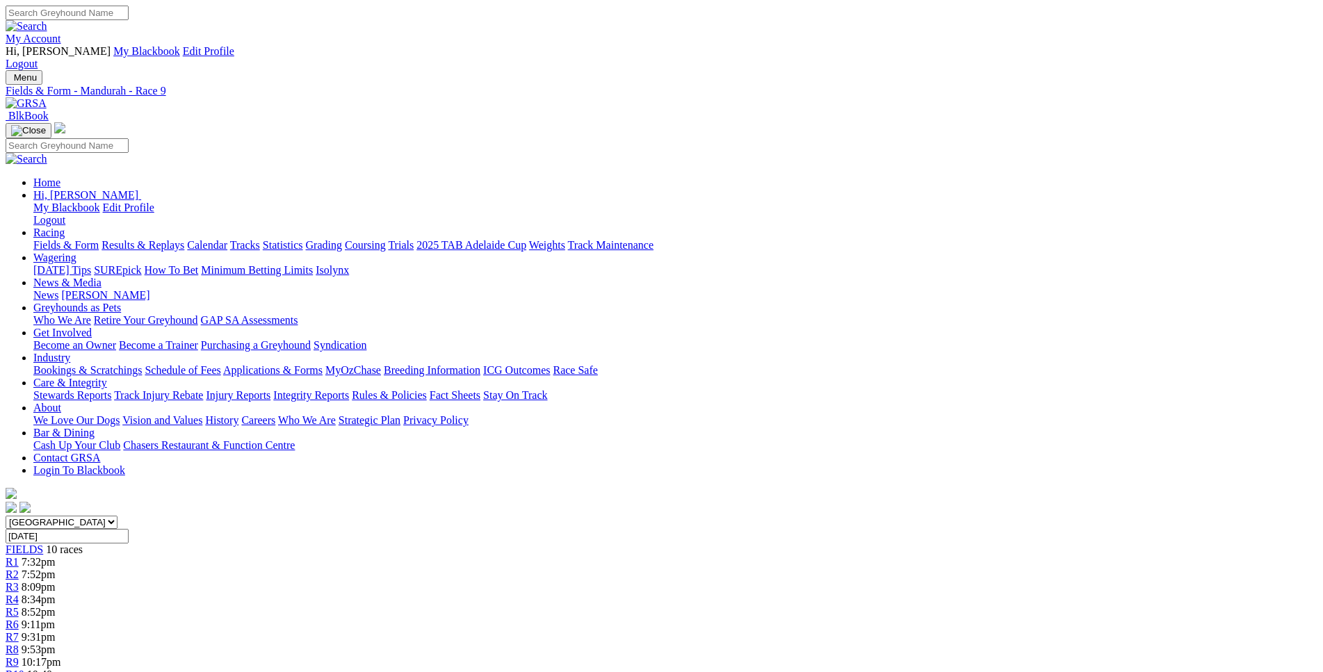
click at [24, 669] on link "R10" at bounding box center [15, 675] width 19 height 12
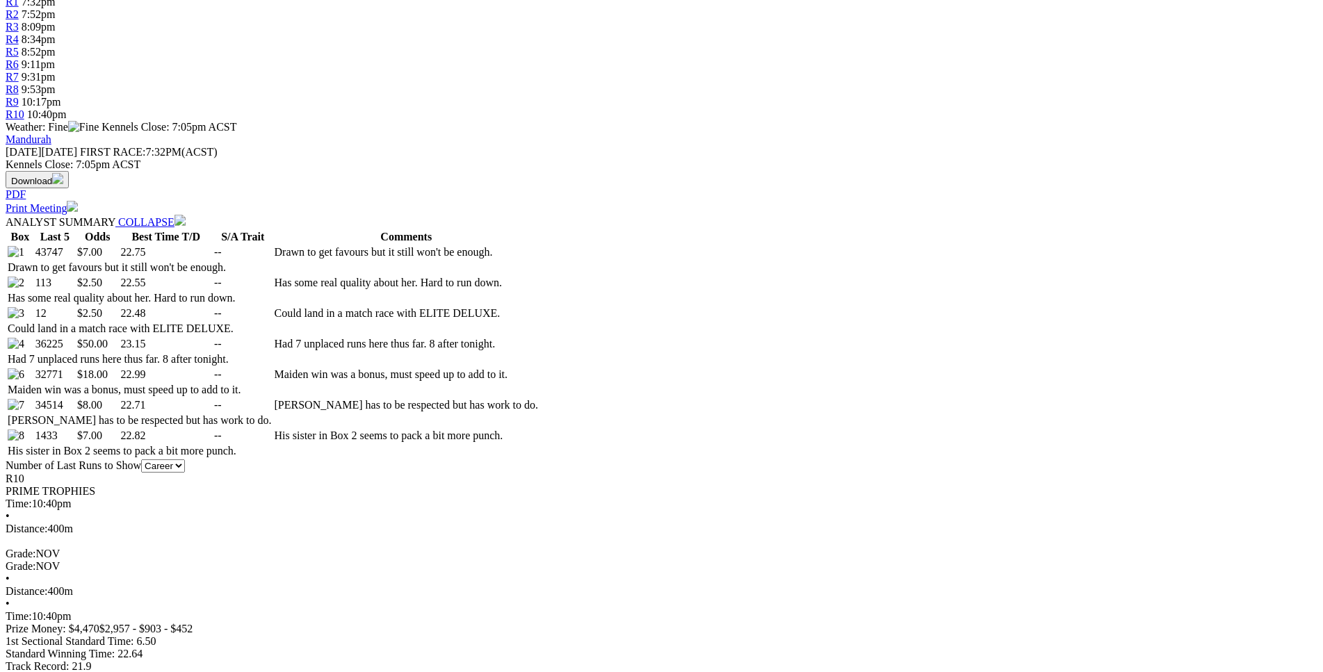
scroll to position [566, 0]
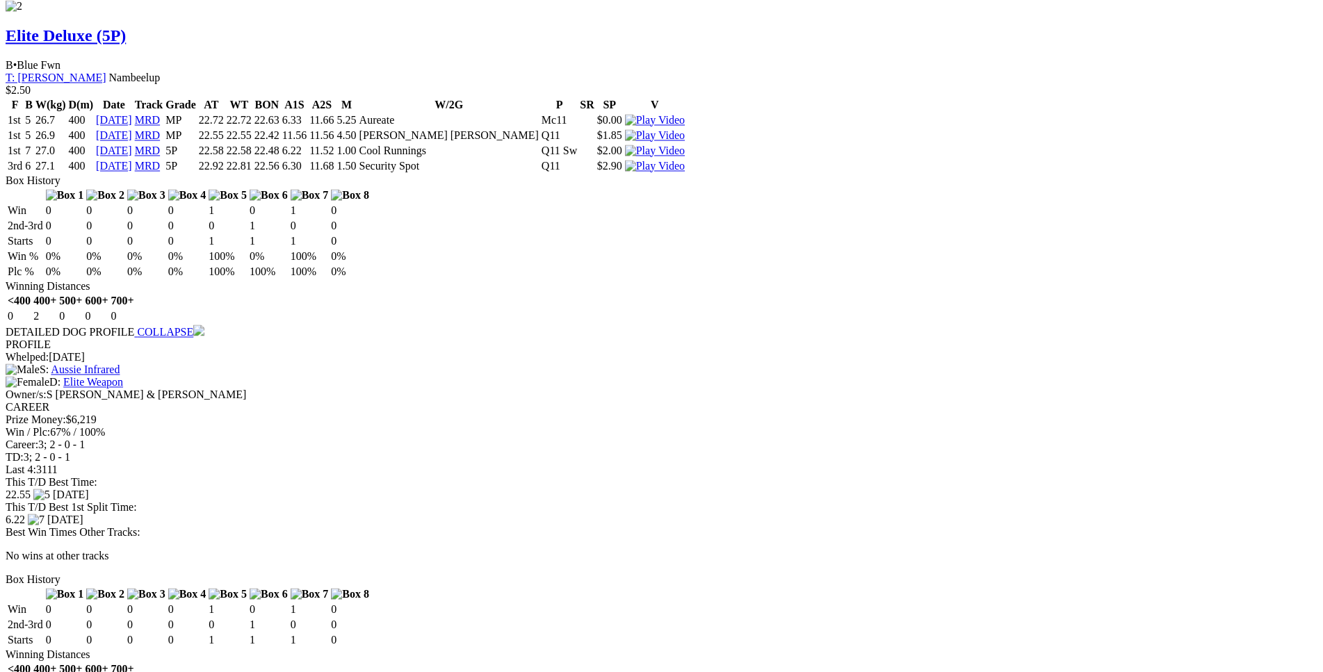
scroll to position [2338, 0]
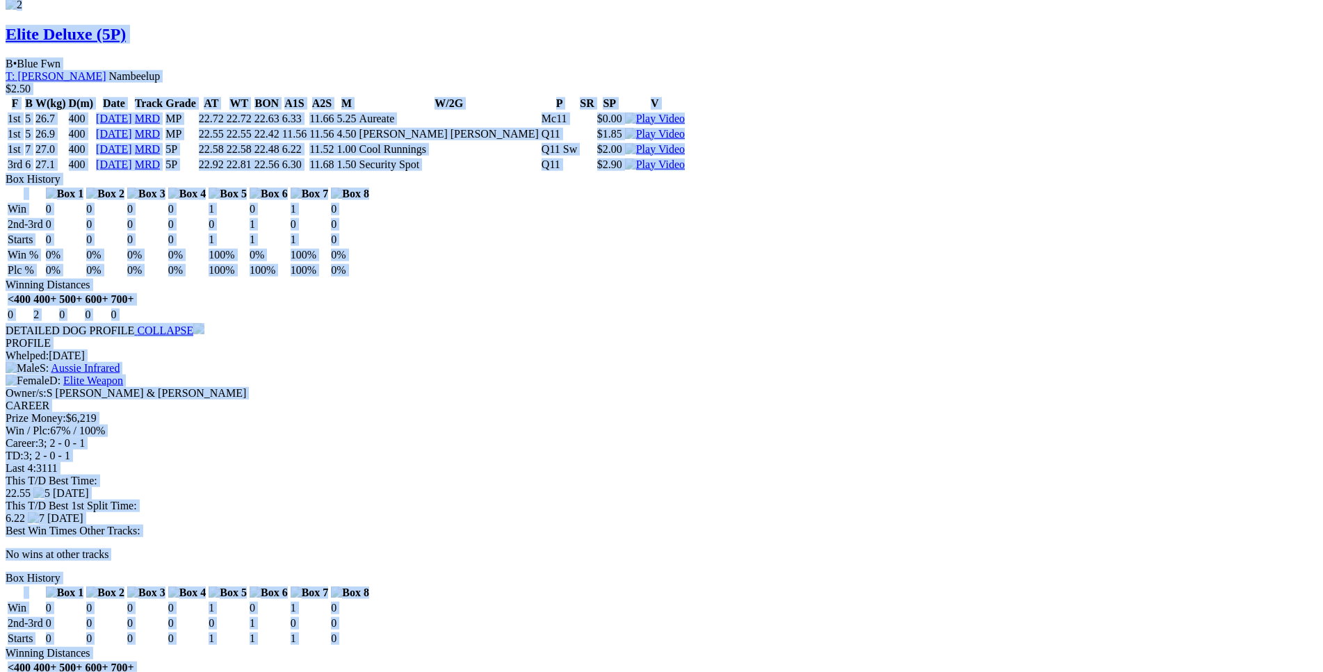
drag, startPoint x: 198, startPoint y: 189, endPoint x: 1102, endPoint y: 146, distance: 904.7
copy div "Sunset Berserk (5P) D • Black T: [PERSON_NAME] $7.00 F B W(kg) D(m) Date Track …"
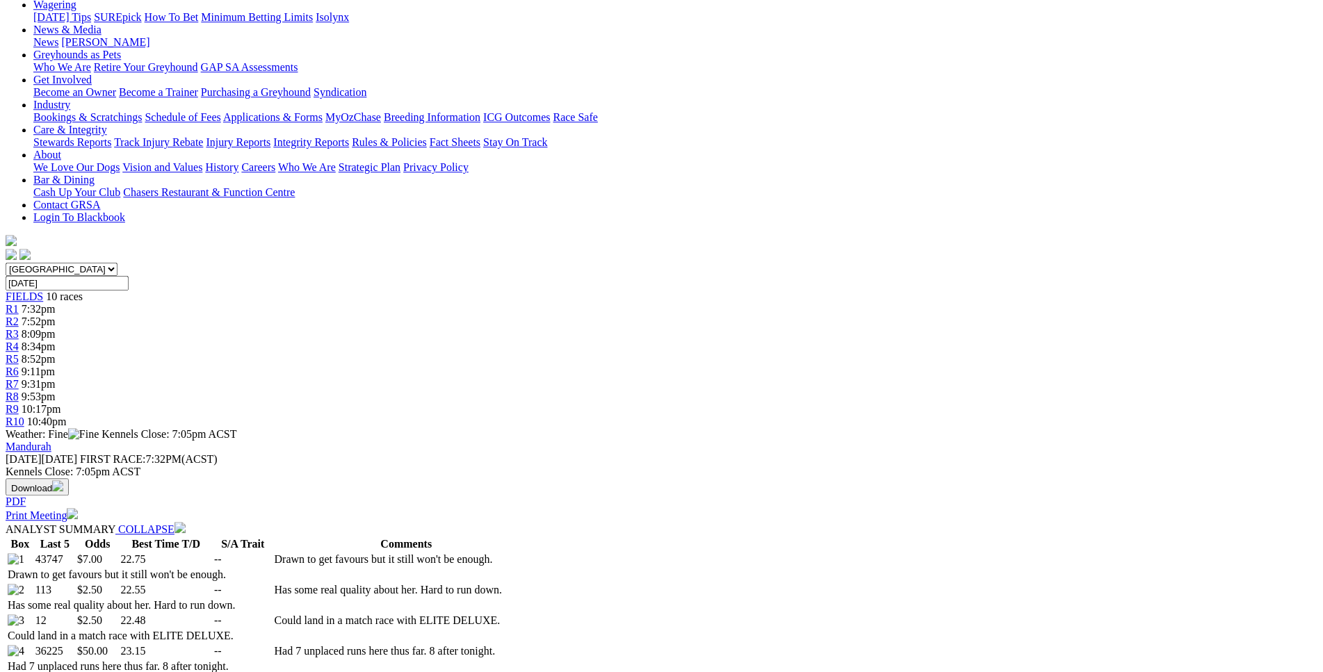
scroll to position [0, 0]
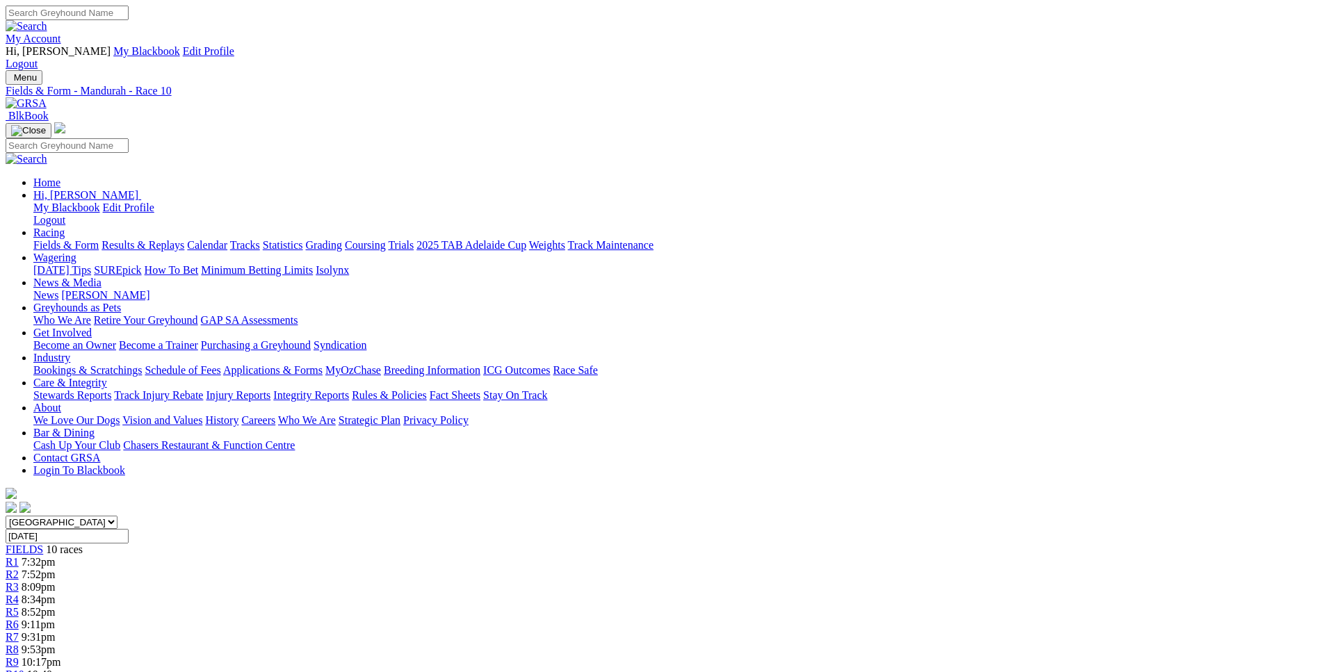
click at [19, 569] on link "R2" at bounding box center [12, 575] width 13 height 12
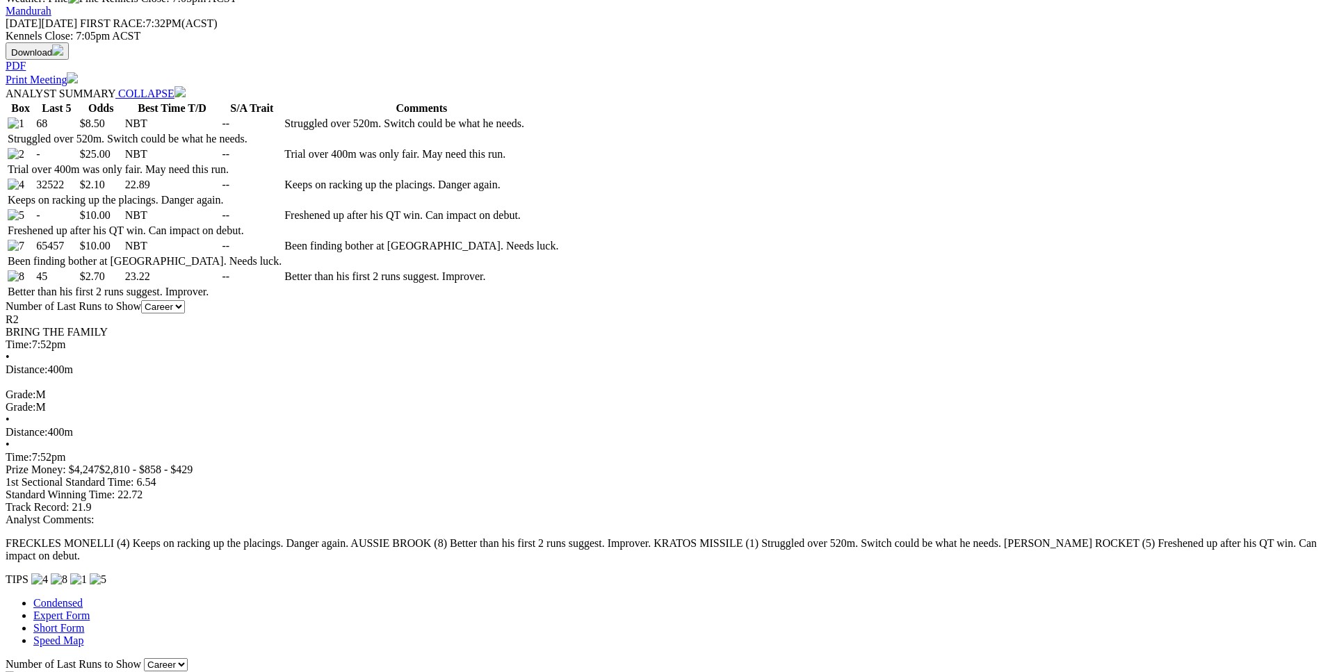
scroll to position [708, 0]
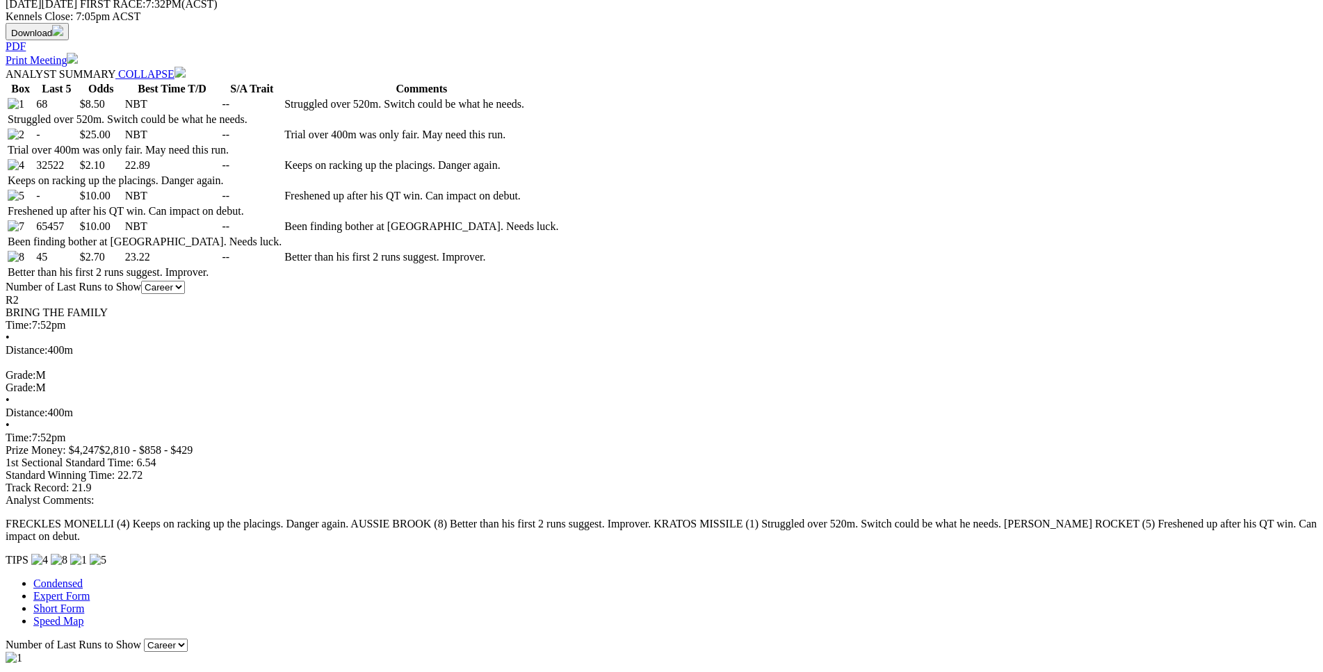
drag, startPoint x: 204, startPoint y: 243, endPoint x: 824, endPoint y: 278, distance: 621.0
copy table "F B W(kg) D(m) Date Track Grade AT WT BON A1S A2S M W/2G P SR SP V 1st 3 25.9 3…"
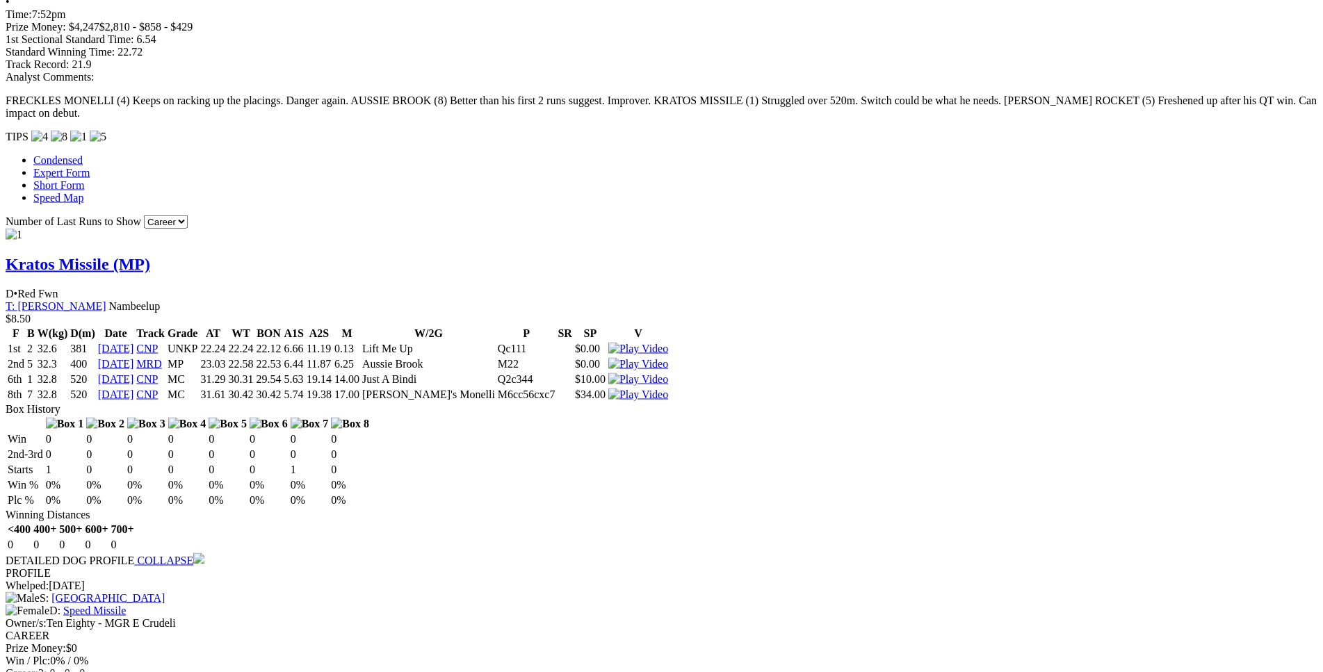
scroll to position [1134, 0]
drag, startPoint x: 261, startPoint y: 346, endPoint x: 259, endPoint y: 338, distance: 8.6
drag, startPoint x: 204, startPoint y: 302, endPoint x: 824, endPoint y: 324, distance: 620.4
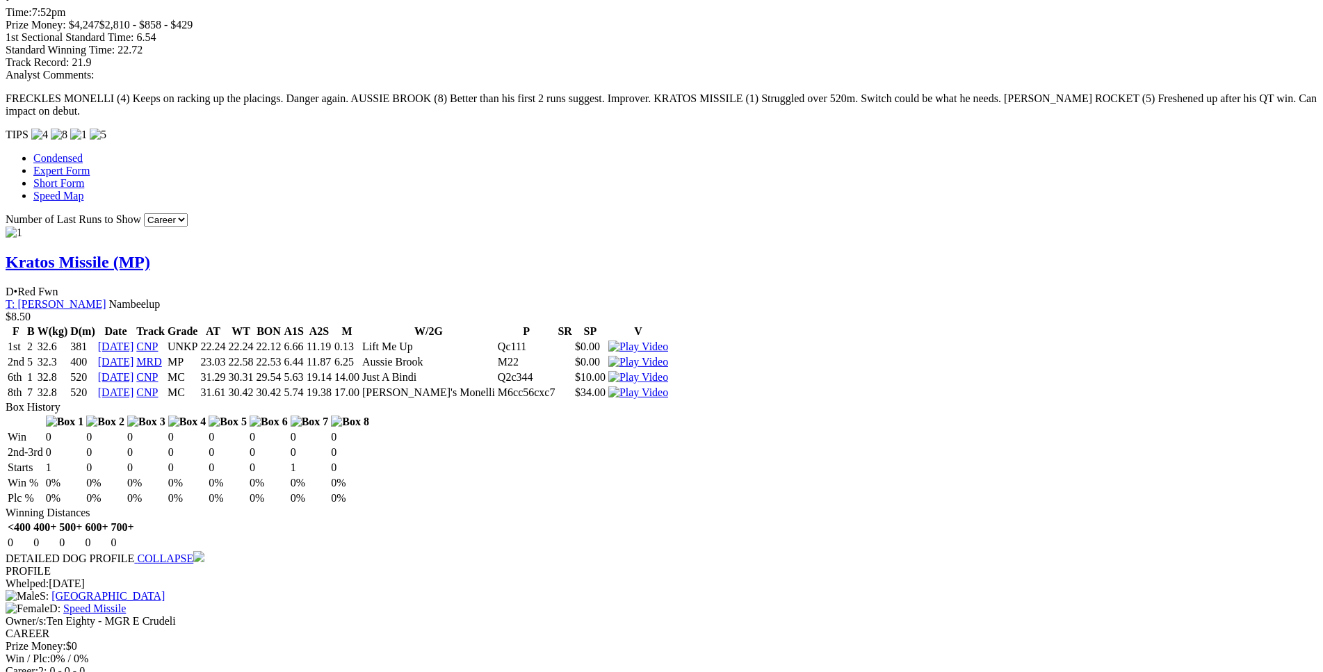
copy table "F B W(kg) D(m) Date Track Grade AT WT BON A1S A2S M W/2G P SR SP V 1st 6 31.0 4…"
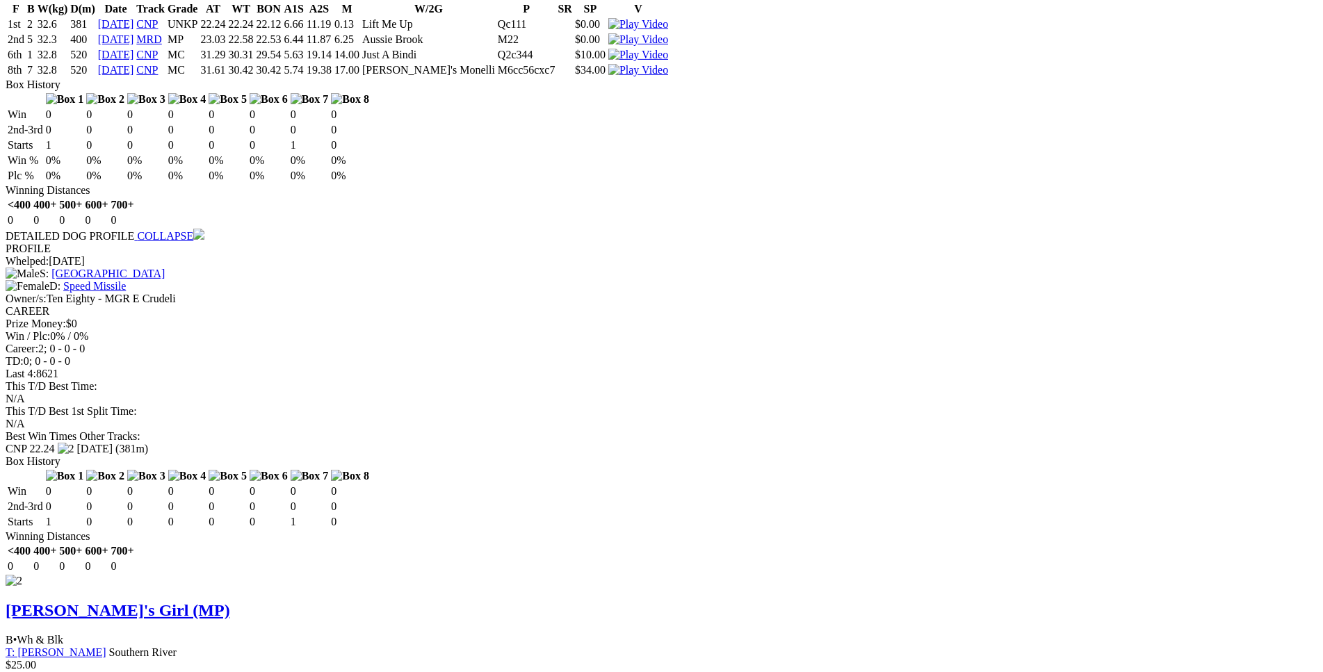
scroll to position [1488, 0]
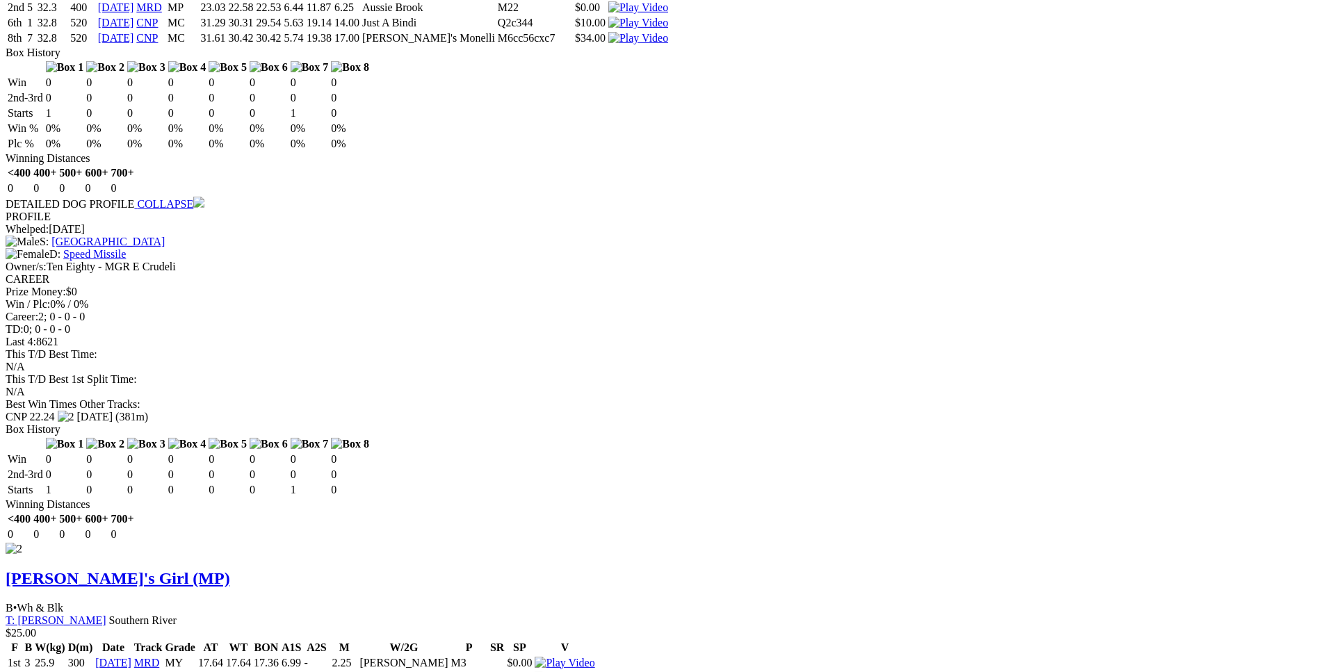
drag, startPoint x: 200, startPoint y: 352, endPoint x: 824, endPoint y: 392, distance: 625.5
copy table "F B W(kg) D(m) Date Track Grade AT WT BON A1S A2S M W/2G P SR SP V 1st 7 29.6 4…"
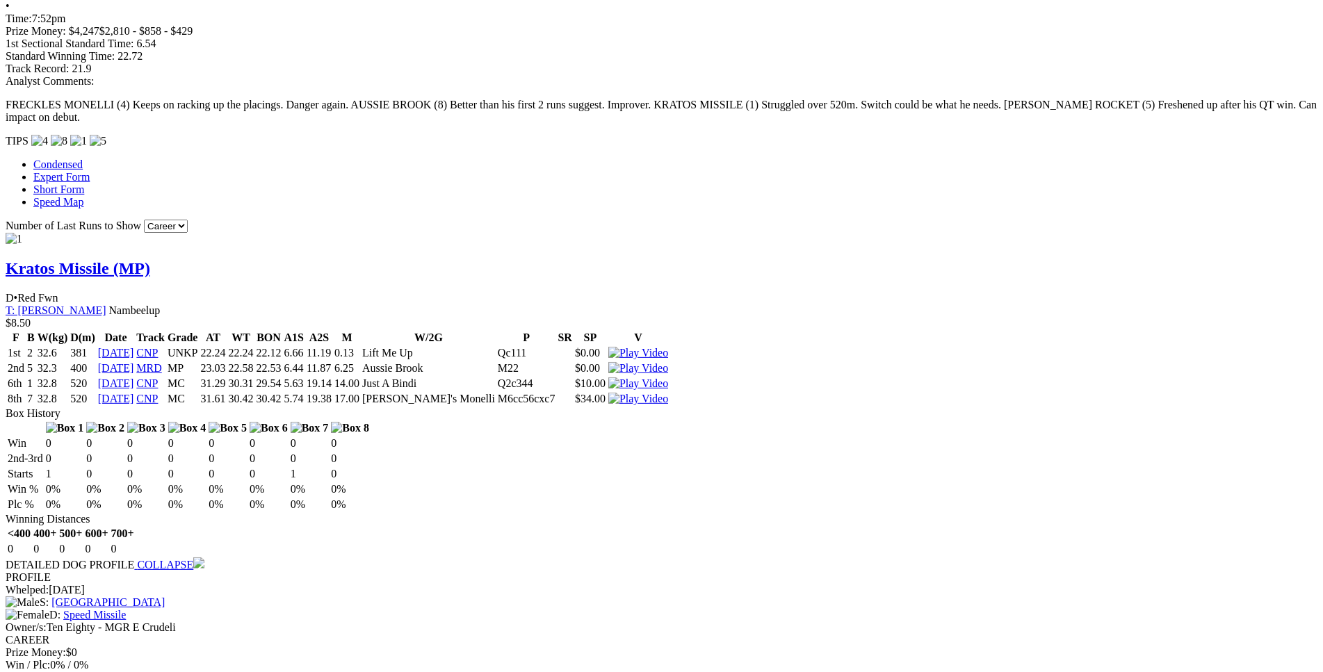
scroll to position [1134, 0]
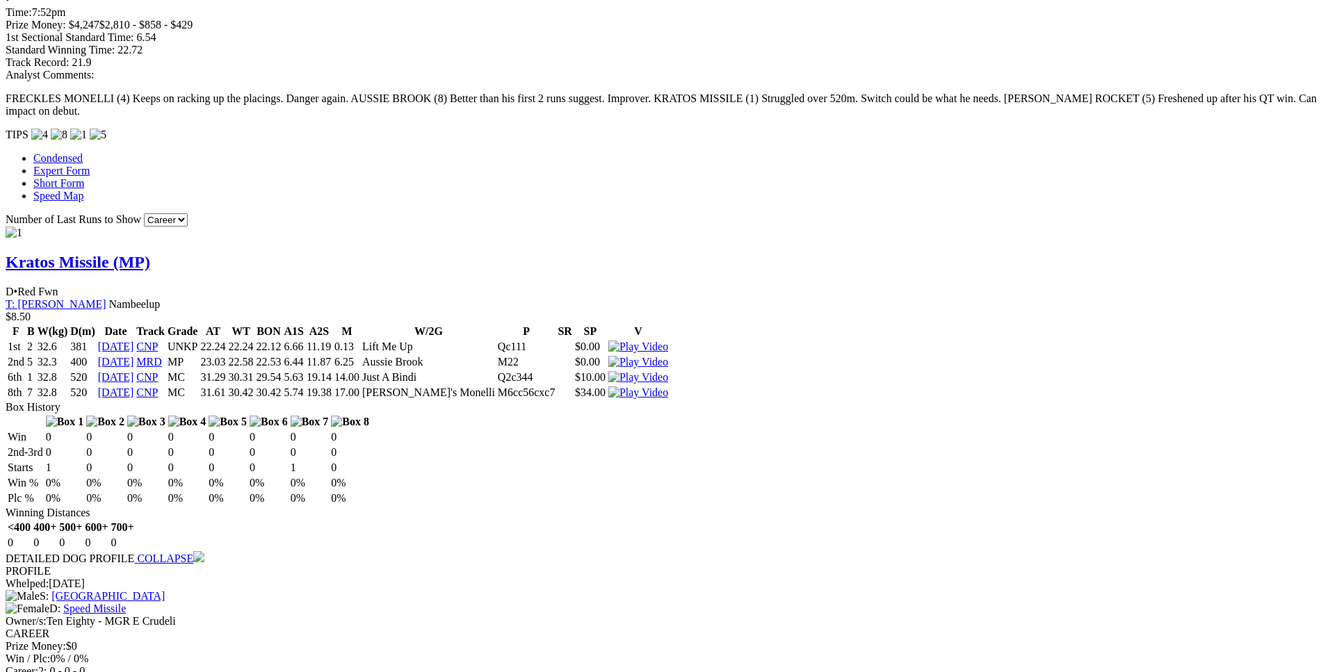
drag, startPoint x: 204, startPoint y: 304, endPoint x: 825, endPoint y: 318, distance: 620.9
copy table "F B W(kg) D(m) Date Track Grade AT WT BON A1S A2S M W/2G P SR SP V 1st 6 31.0 4…"
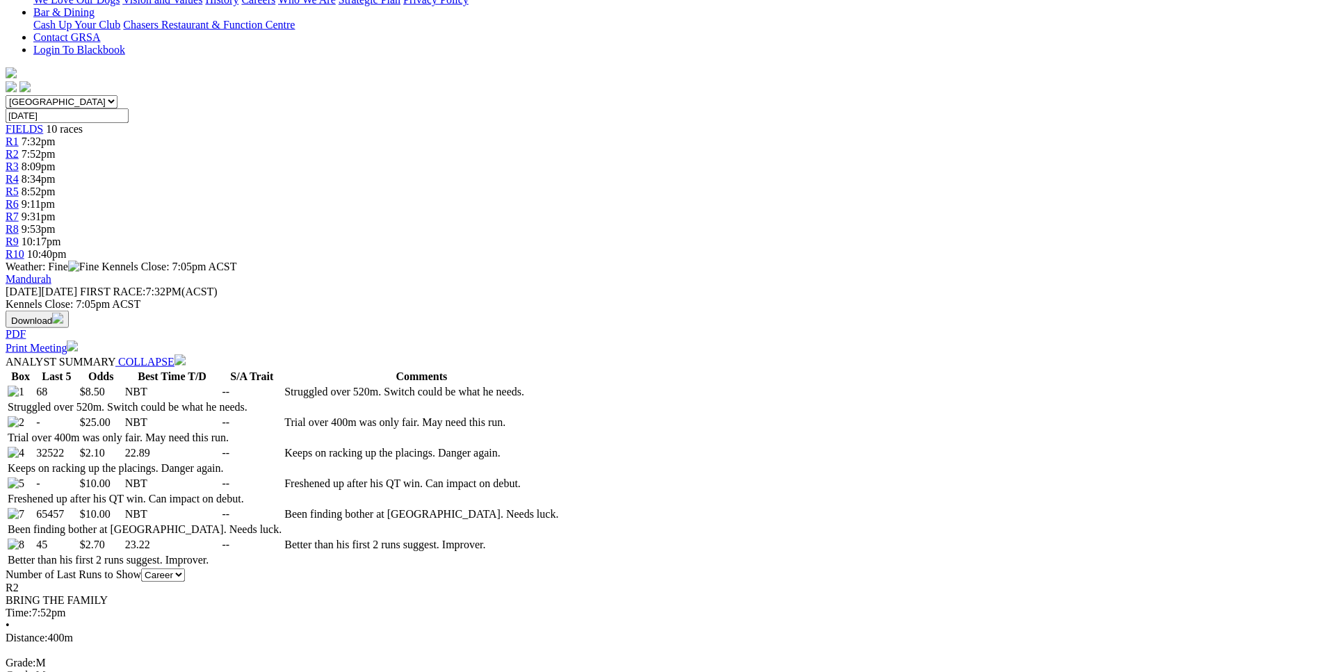
scroll to position [422, 0]
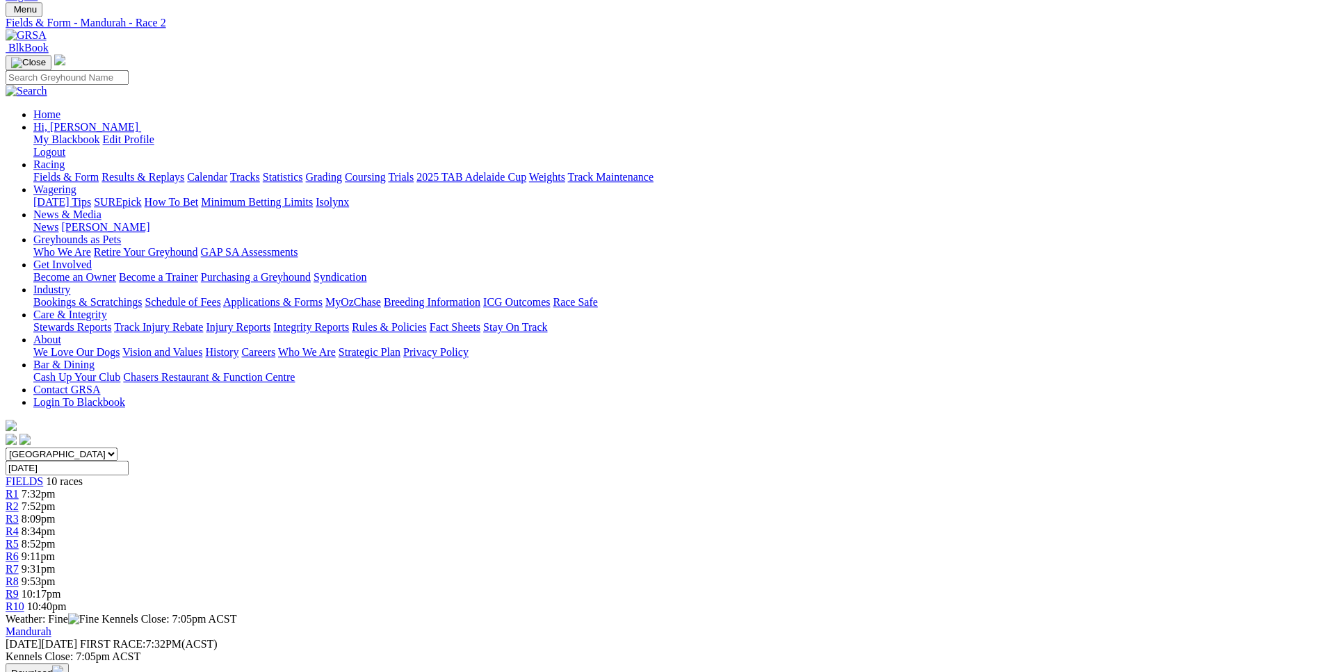
scroll to position [67, 0]
click at [495, 514] on div "R3 8:09pm" at bounding box center [662, 520] width 1312 height 13
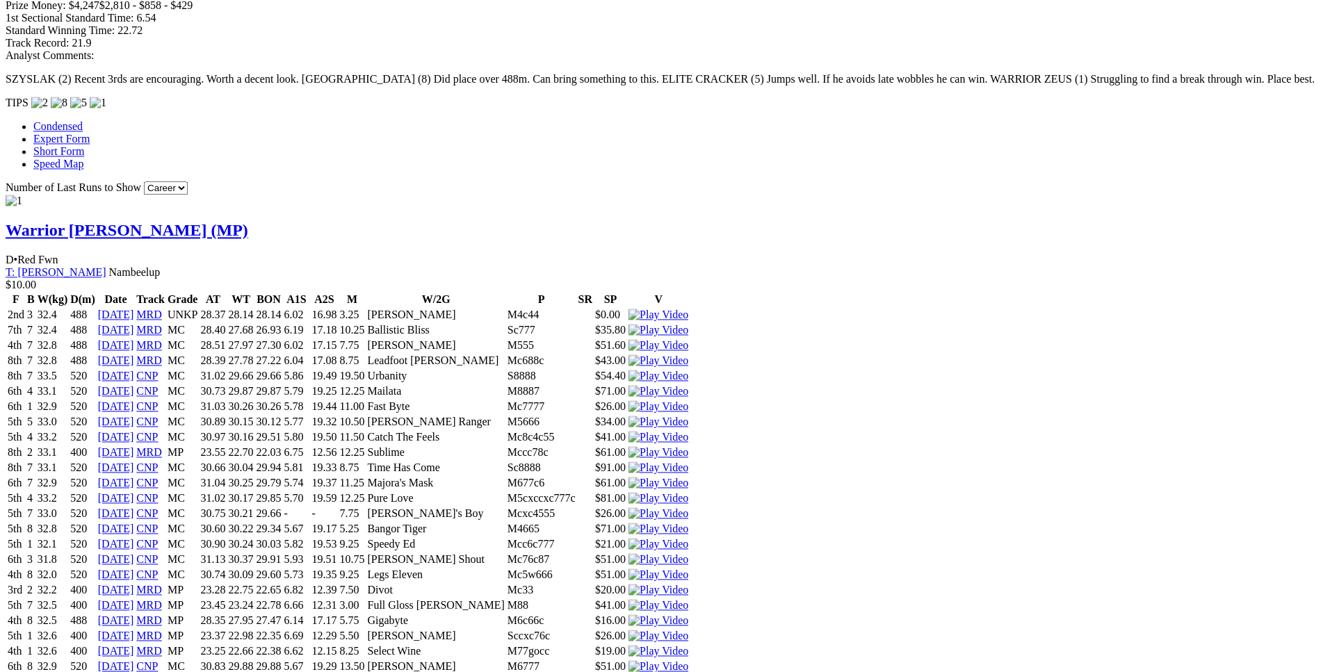
scroll to position [1276, 0]
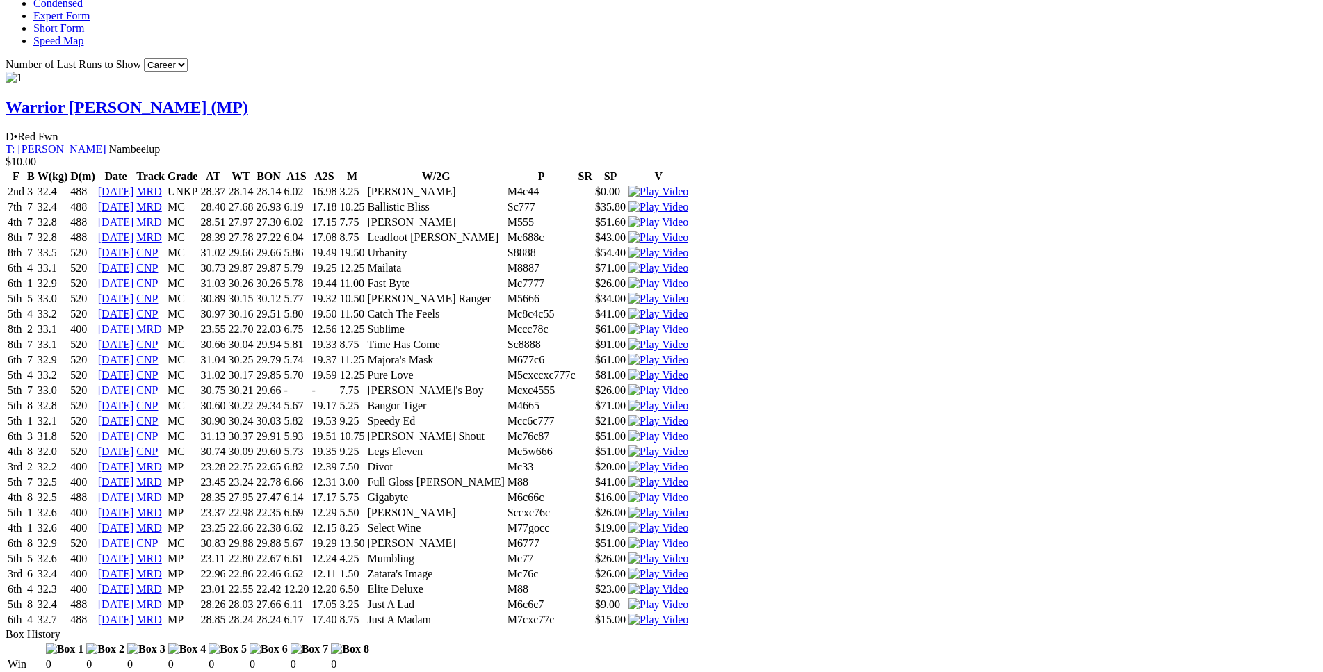
drag, startPoint x: 204, startPoint y: 220, endPoint x: 821, endPoint y: 263, distance: 618.8
copy table "F B W(kg) D(m) Date Track Grade AT WT BON A1S A2S M W/2G P SR SP V 4th 8 25.7 3…"
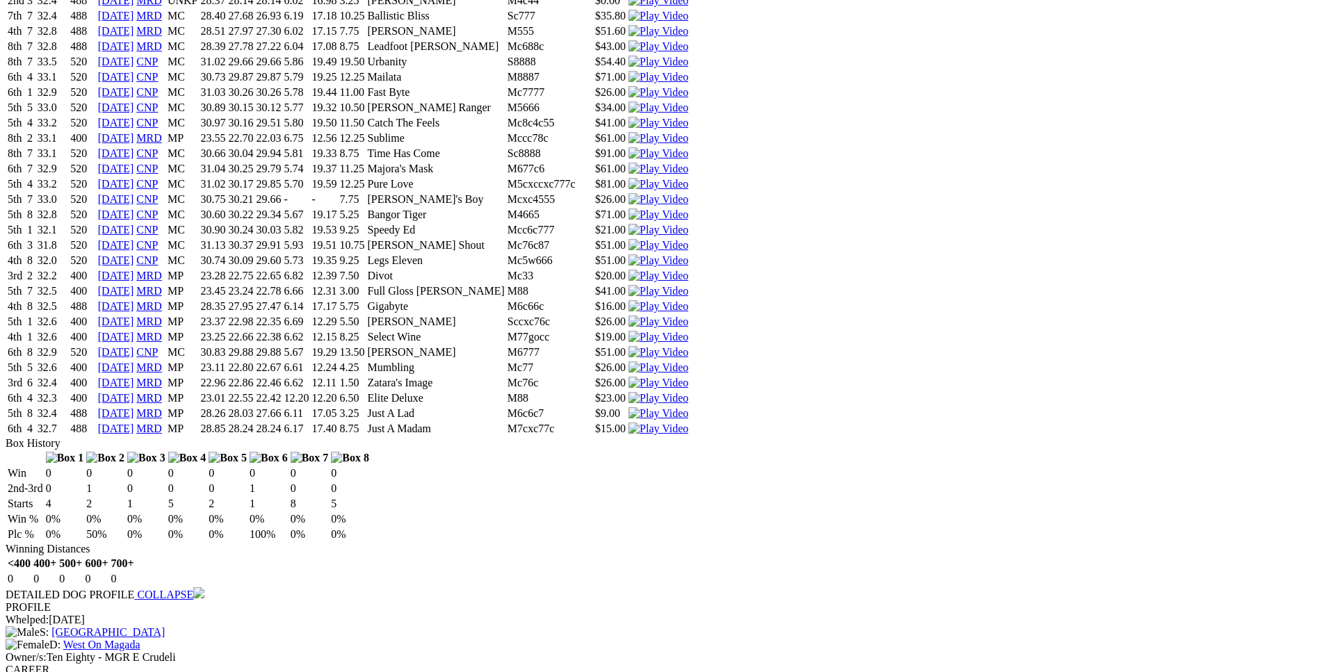
scroll to position [1489, 0]
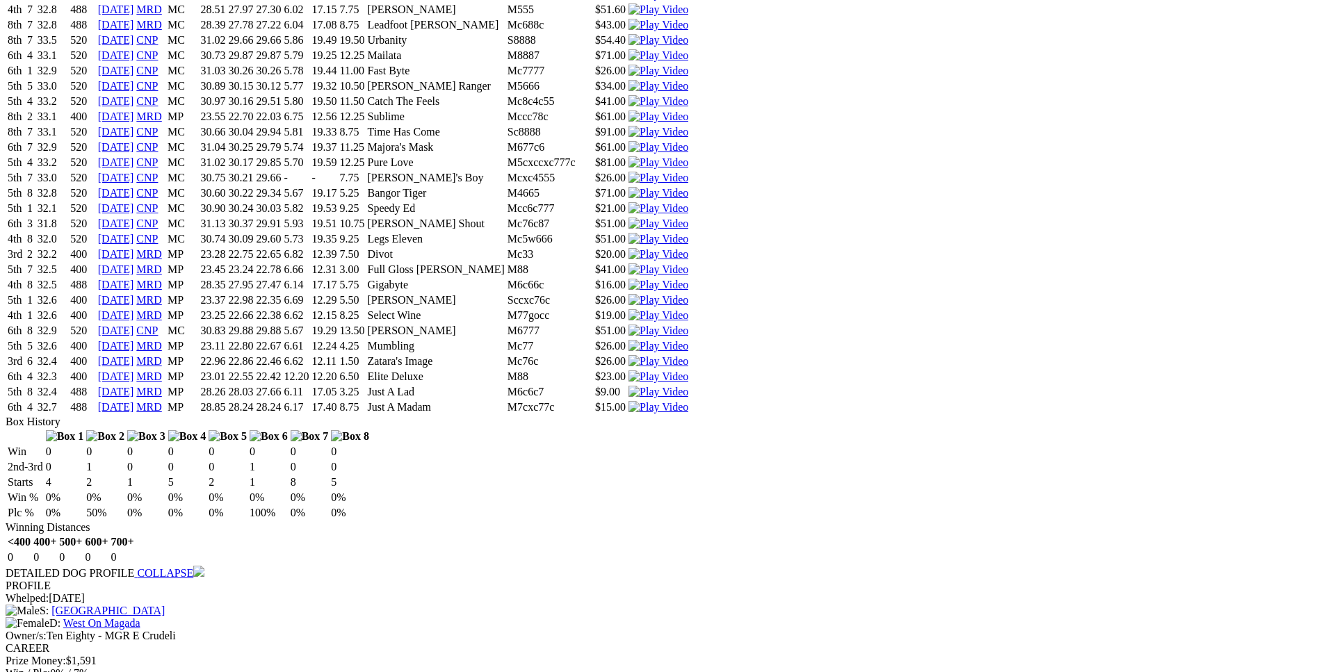
drag, startPoint x: 202, startPoint y: 211, endPoint x: 828, endPoint y: 246, distance: 627.3
copy table "F B W(kg) D(m) Date Track Grade AT WT BON A1S A2S M W/2G P SR SP V 1st 7 30.3 4…"
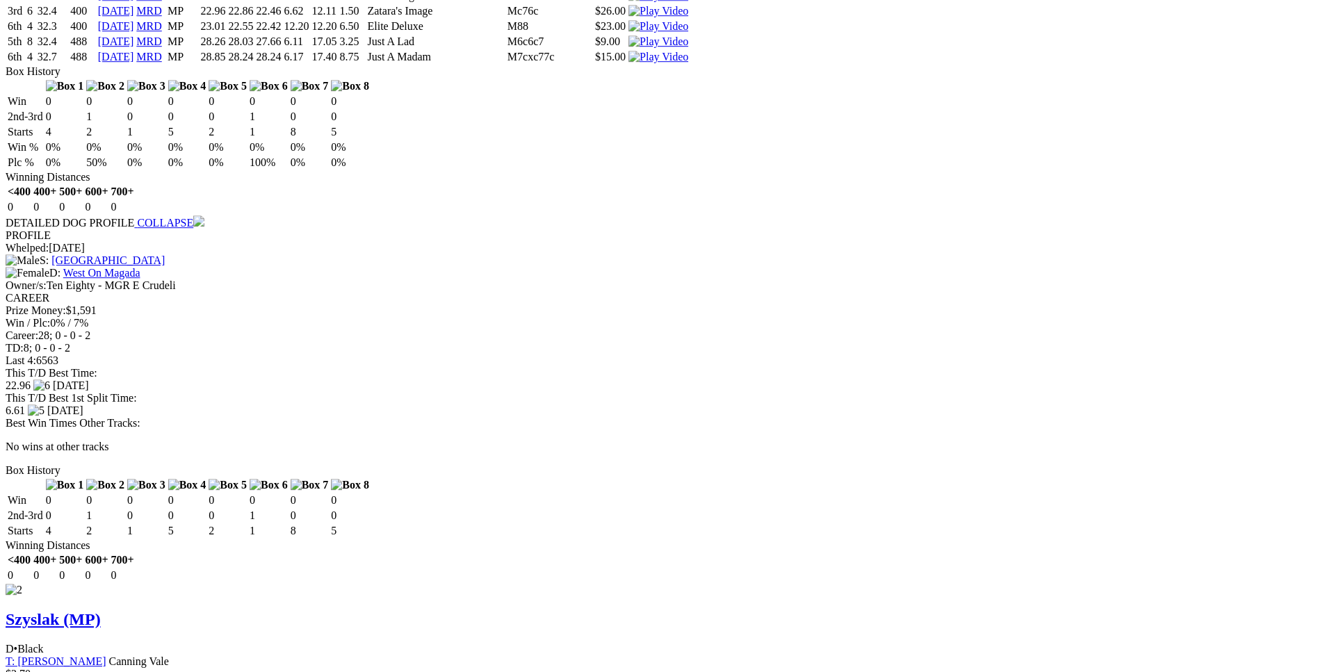
scroll to position [1843, 0]
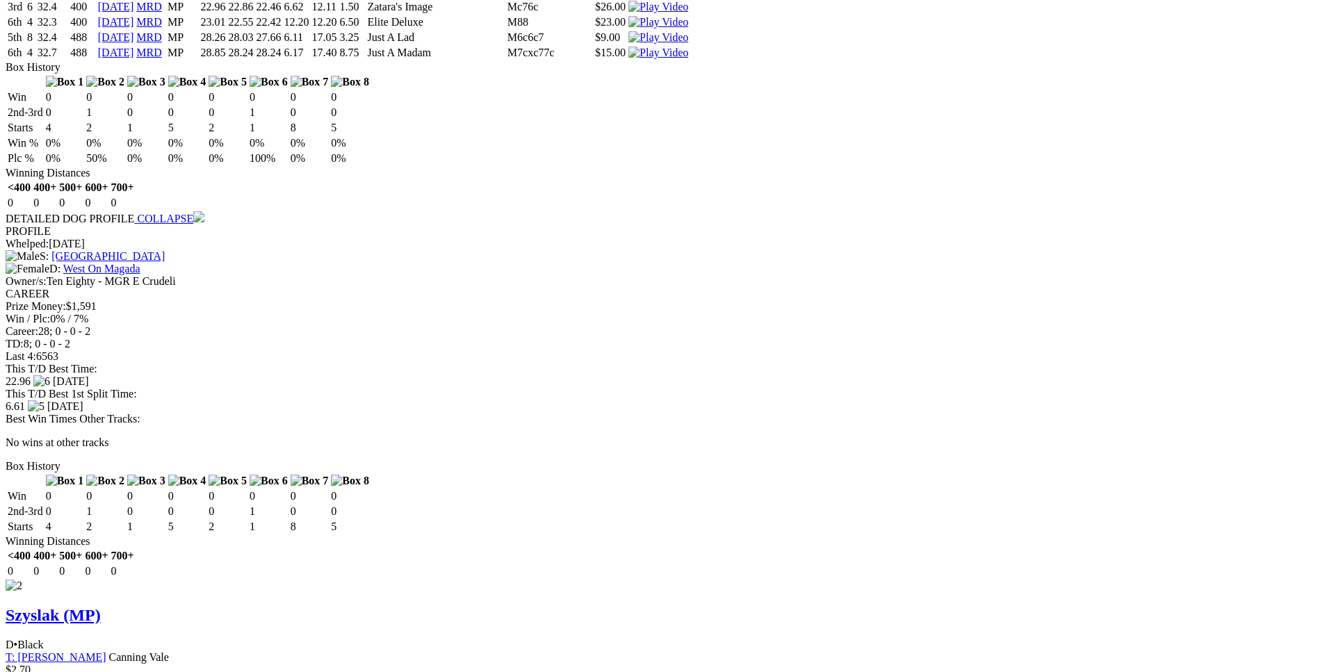
drag, startPoint x: 204, startPoint y: 443, endPoint x: 821, endPoint y: 483, distance: 617.8
copy table "F B W(kg) D(m) Date Track Grade AT WT BON A1S A2S M W/2G P SR SP V 3rd 1 28.3 4…"
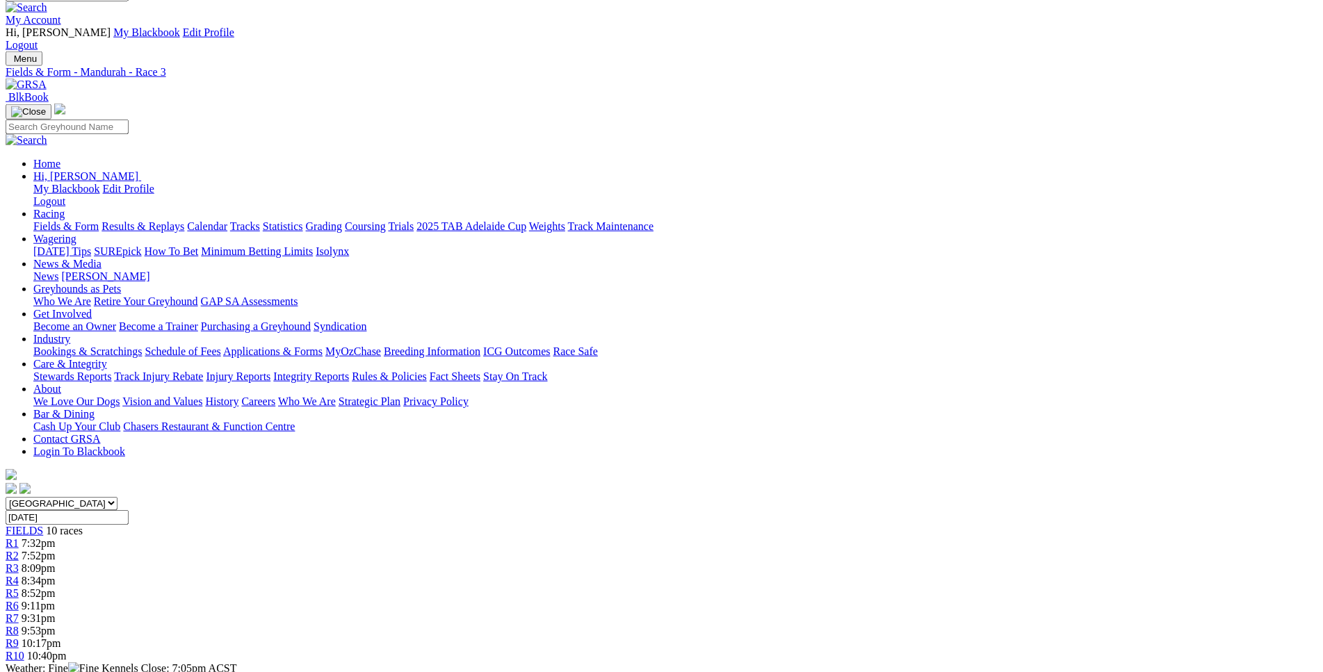
scroll to position [0, 0]
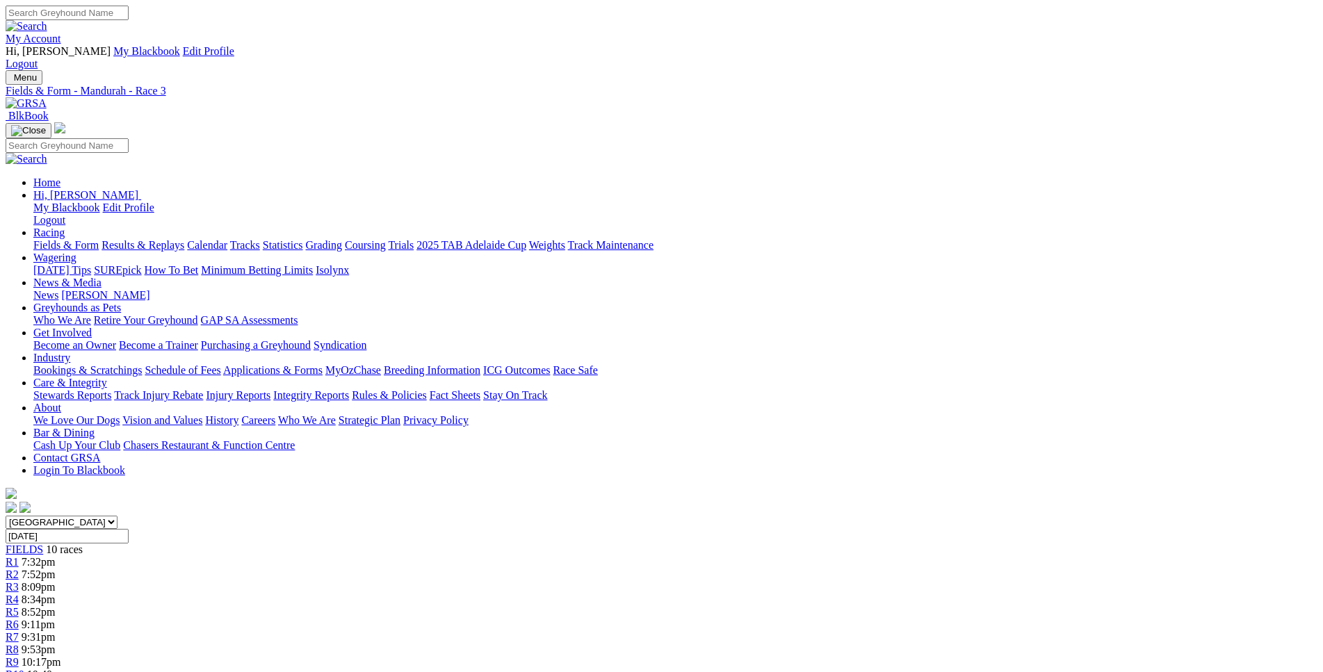
click at [56, 594] on span "8:34pm" at bounding box center [39, 600] width 34 height 12
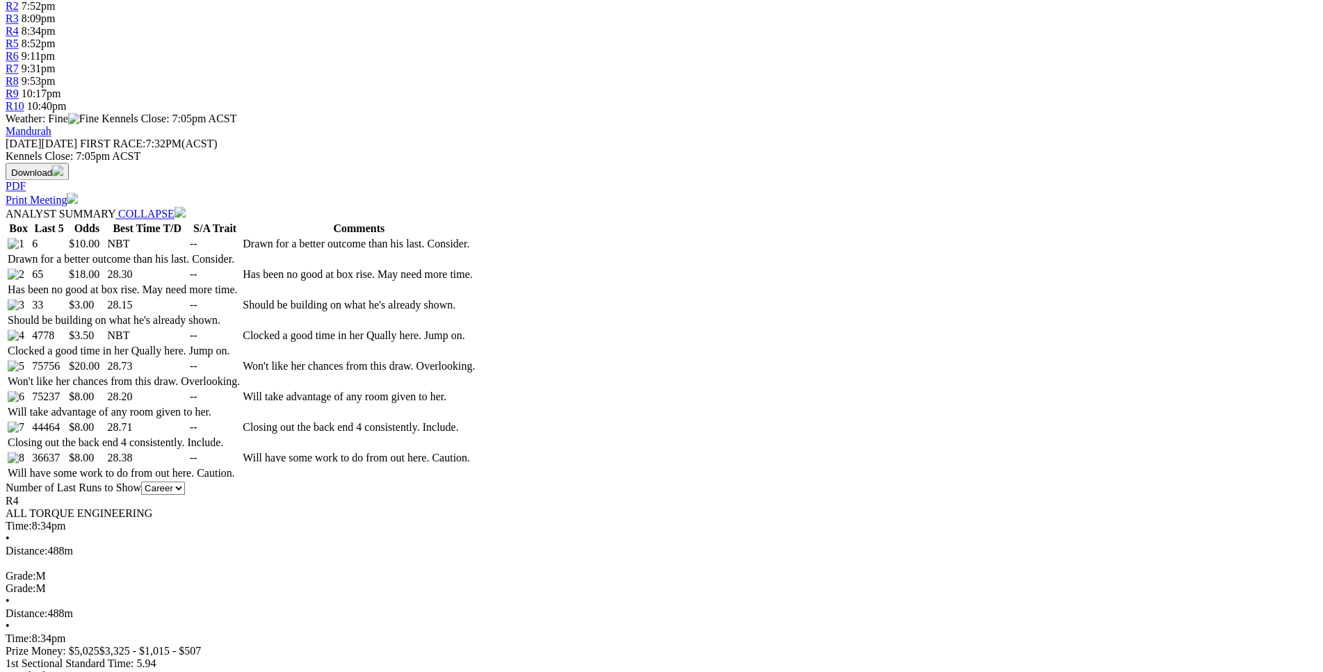
scroll to position [567, 0]
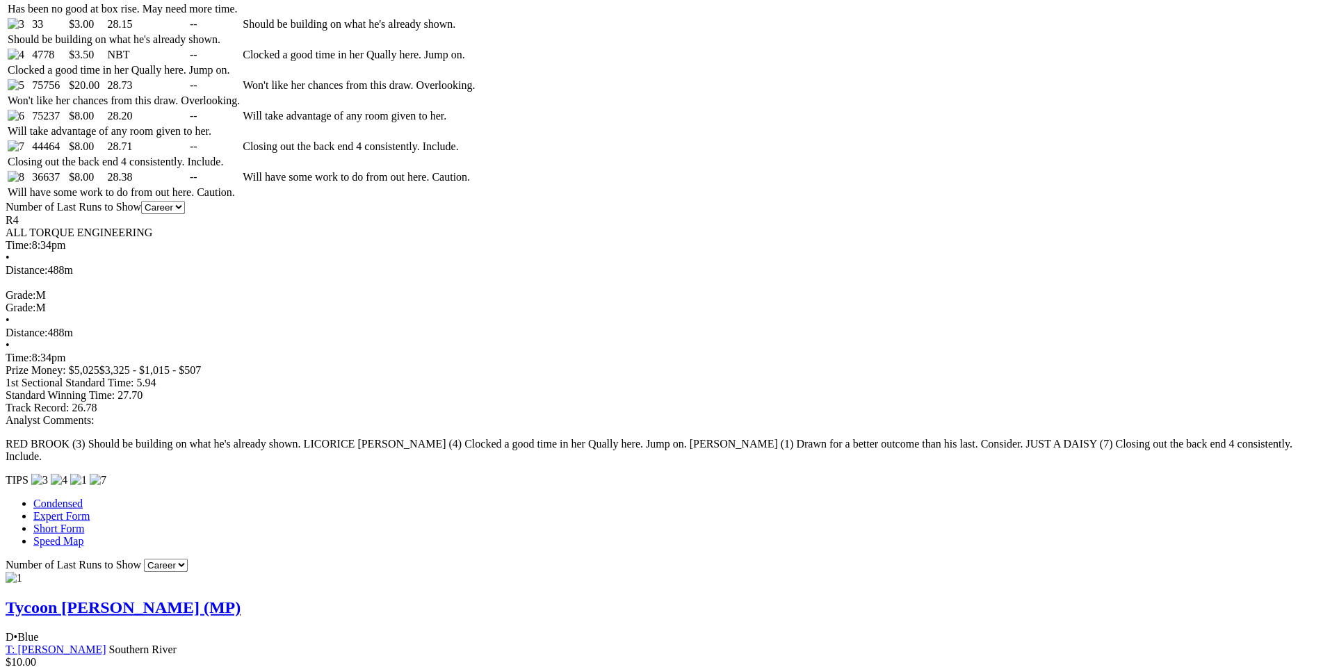
scroll to position [495, 0]
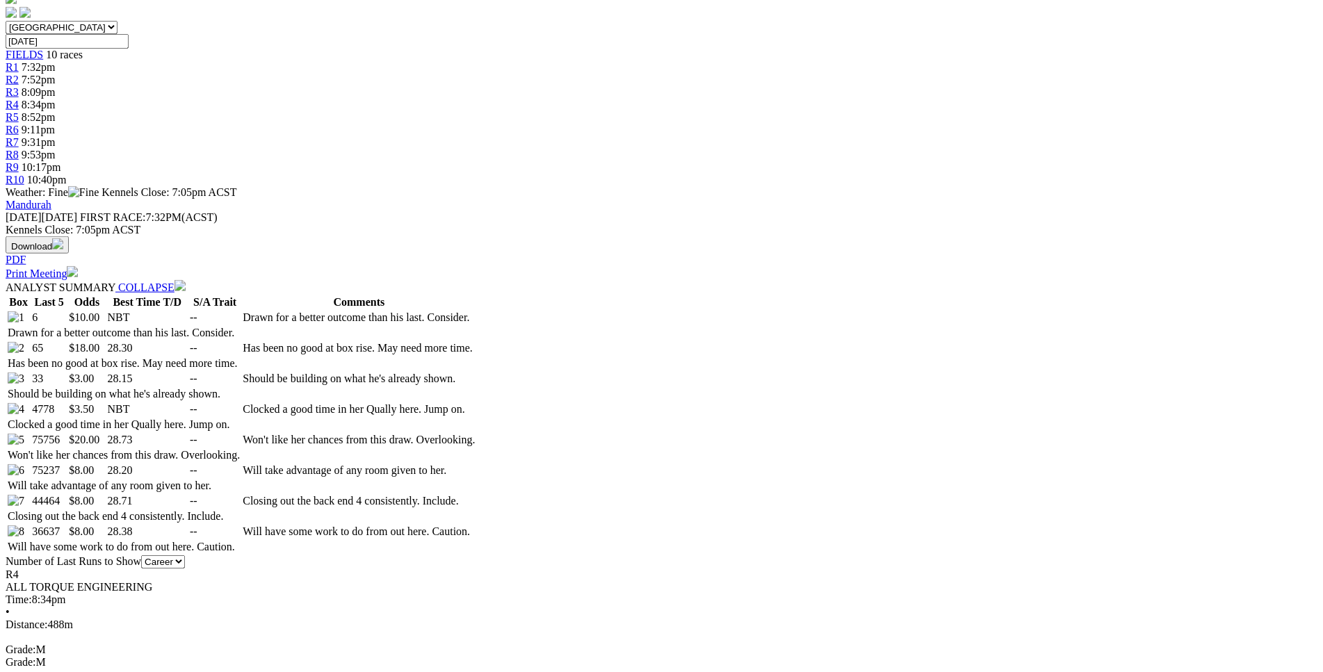
drag, startPoint x: 218, startPoint y: 306, endPoint x: 823, endPoint y: 332, distance: 606.0
copy table "F B W(kg) D(m) Date Track Grade AT WT BON A1S A2S M W/2G P SR SP V 2nd 3 36.2 4…"
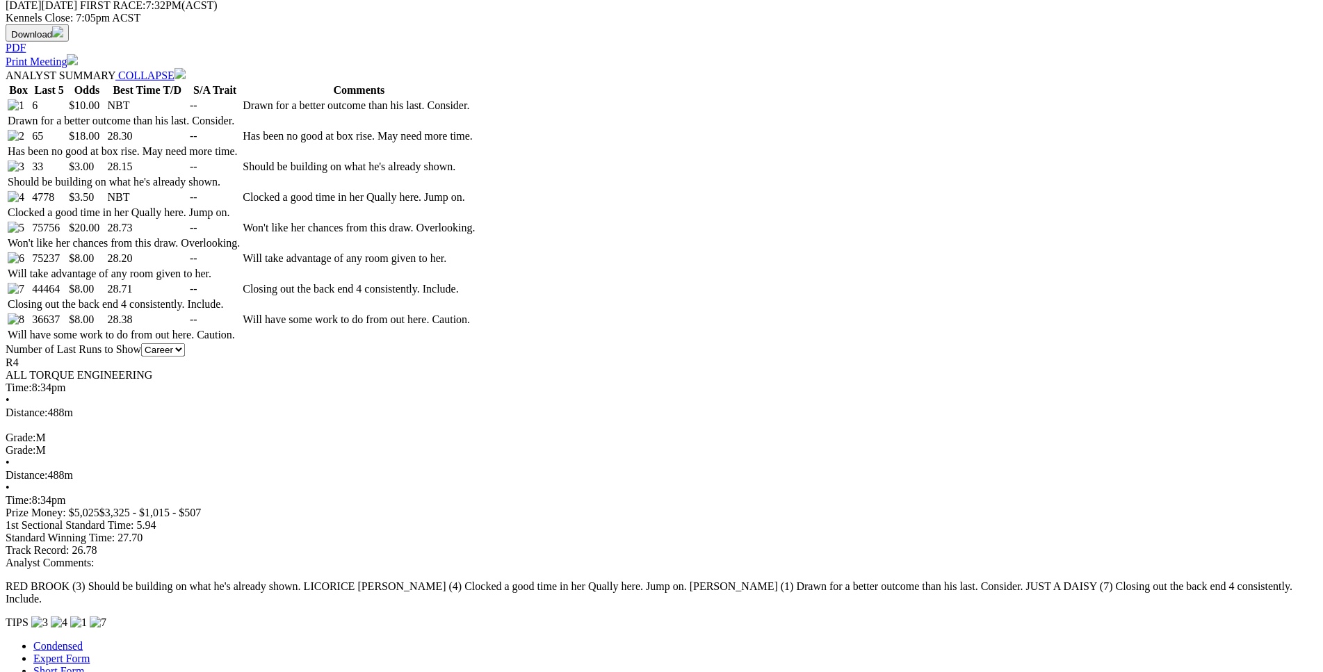
scroll to position [708, 0]
drag, startPoint x: 206, startPoint y: 291, endPoint x: 824, endPoint y: 338, distance: 620.4
copy table "F B W(kg) D(m) Date Track Grade AT WT BON A1S A2S M W/2G P SR SP V 4th 4 32.8 4…"
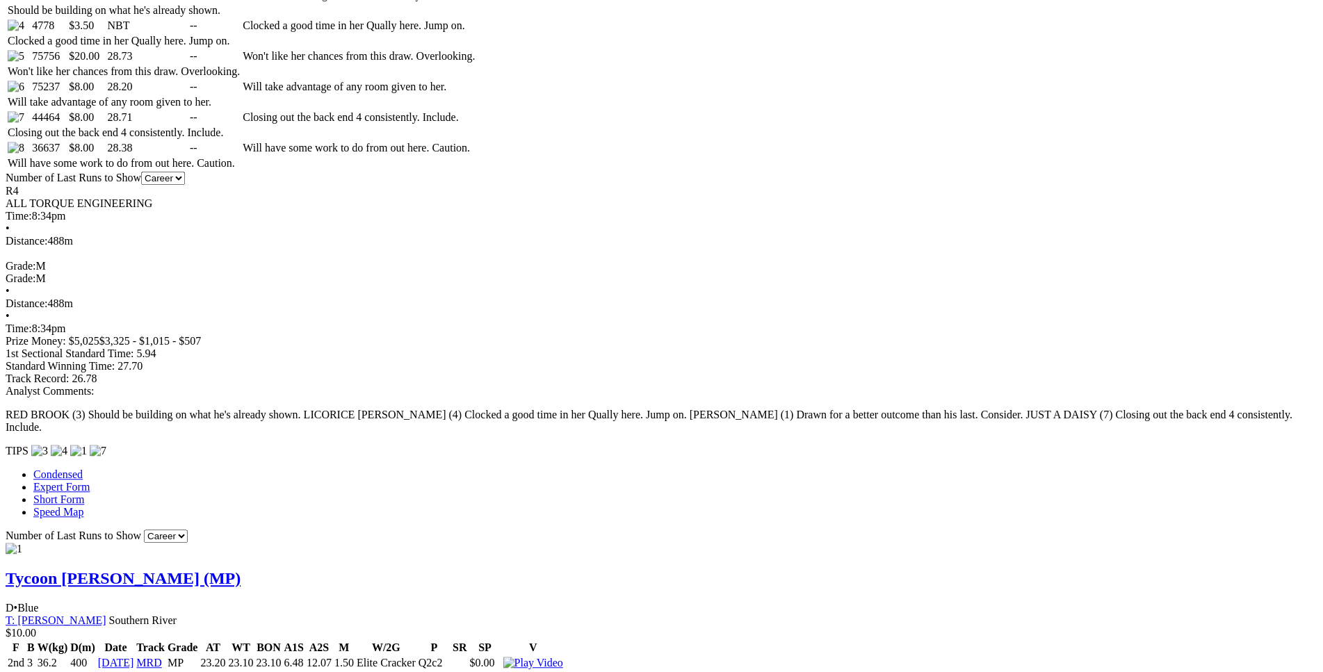
scroll to position [920, 0]
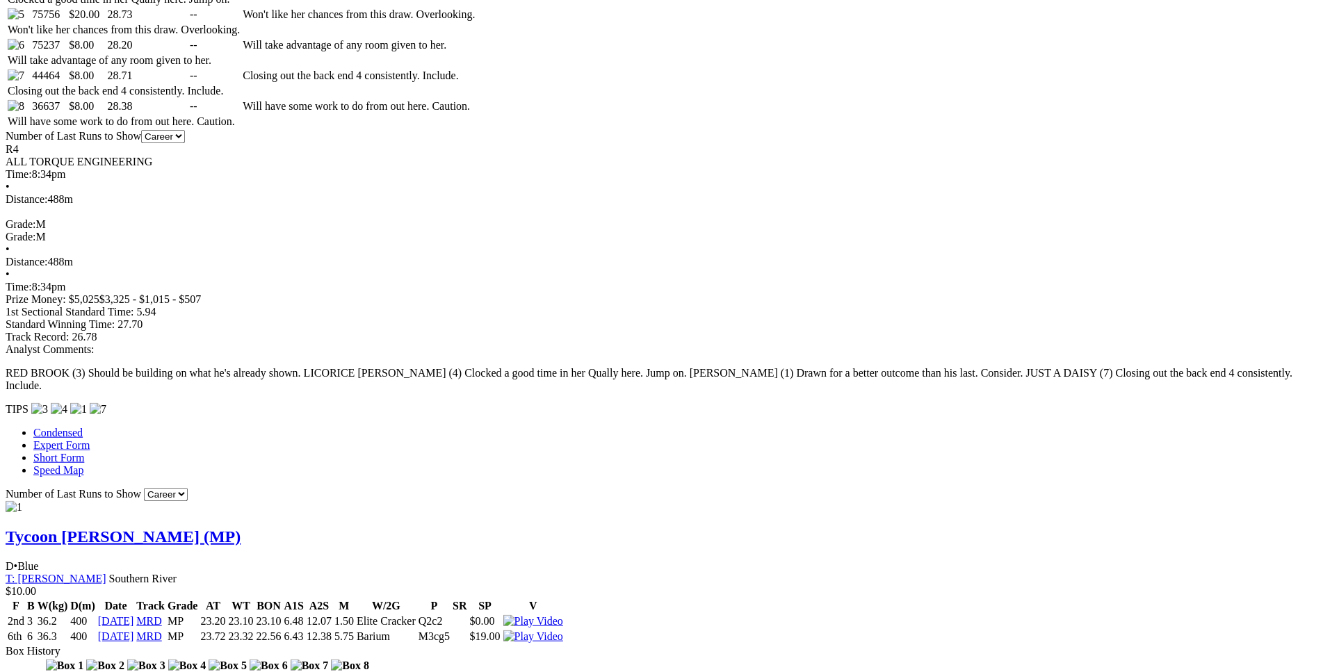
drag, startPoint x: 204, startPoint y: 279, endPoint x: 828, endPoint y: 329, distance: 626.3
copy table "F B W(kg) D(m) Date Track Grade AT WT BON A1S A2S M W/2G P SR SP V 4th 7 28.6 4…"
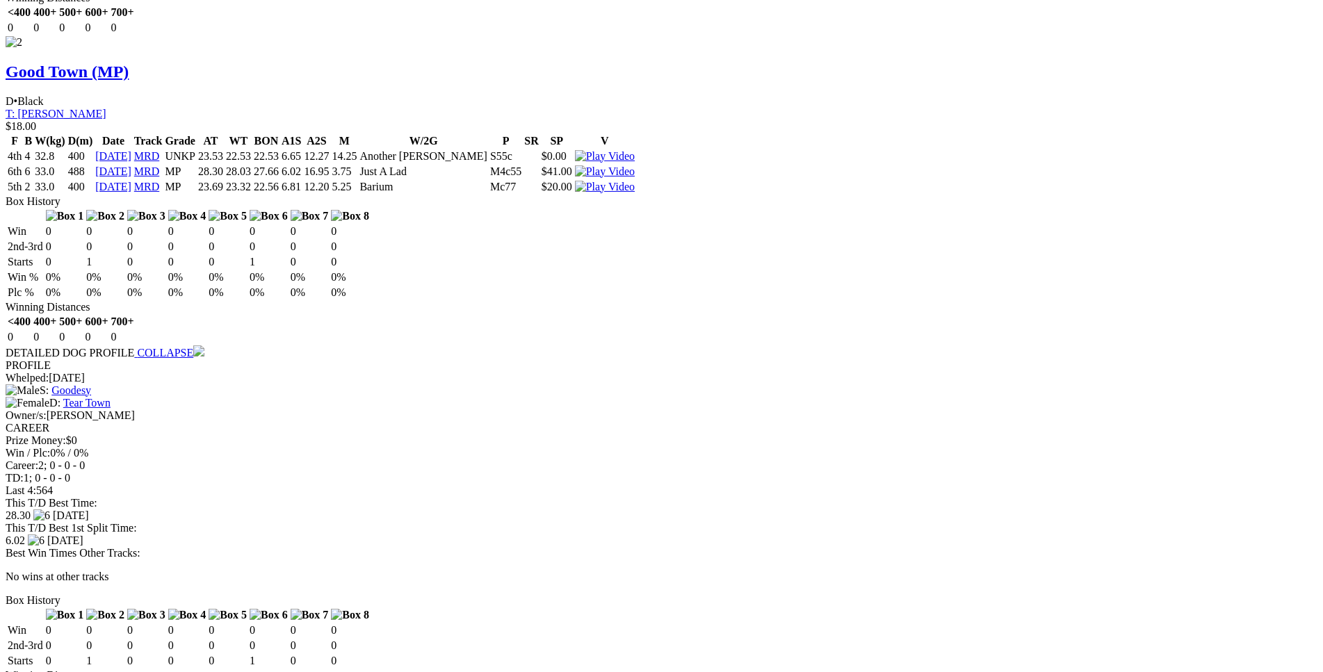
scroll to position [2055, 0]
